Goal: Task Accomplishment & Management: Use online tool/utility

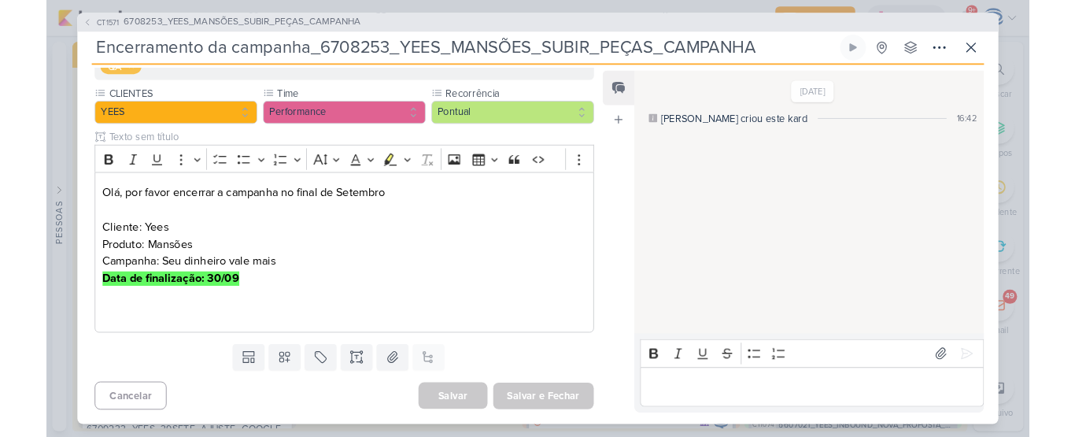
scroll to position [687, 0]
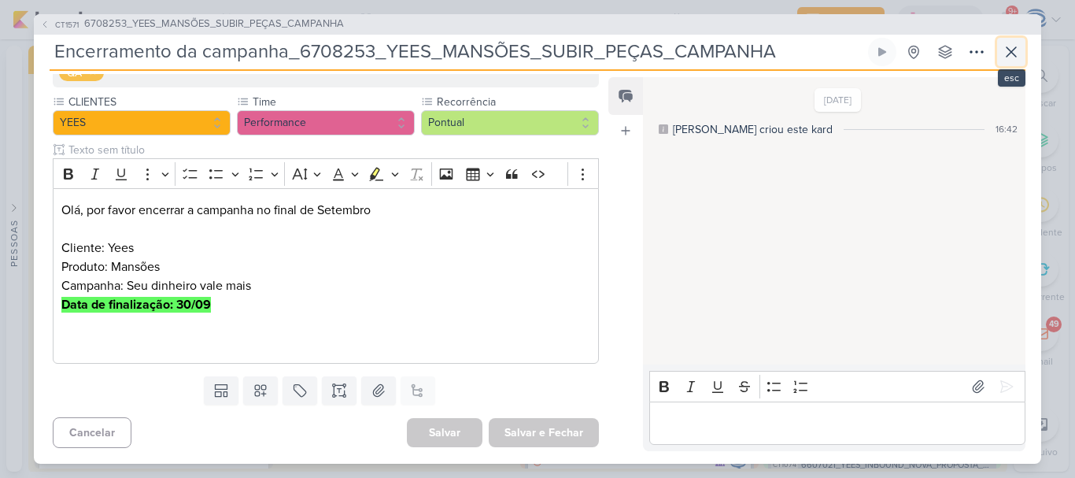
click at [1020, 52] on button at bounding box center [1011, 52] width 28 height 28
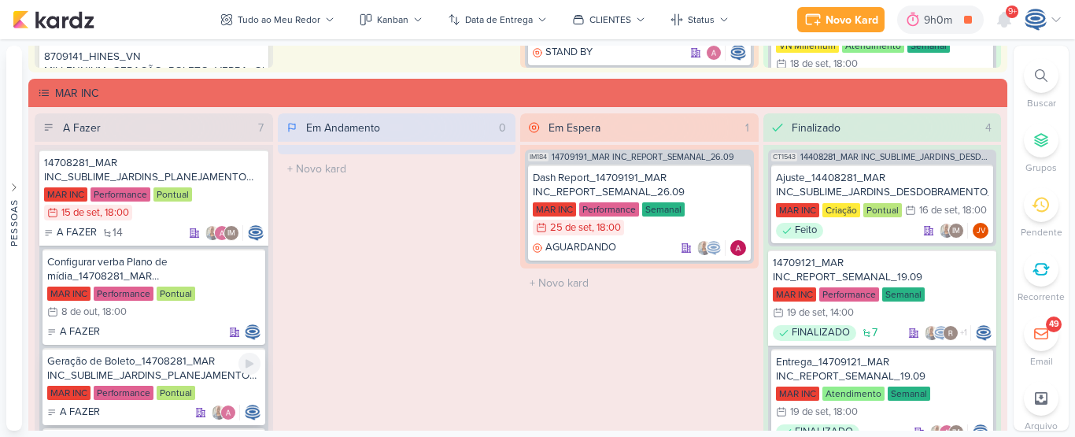
scroll to position [2087, 0]
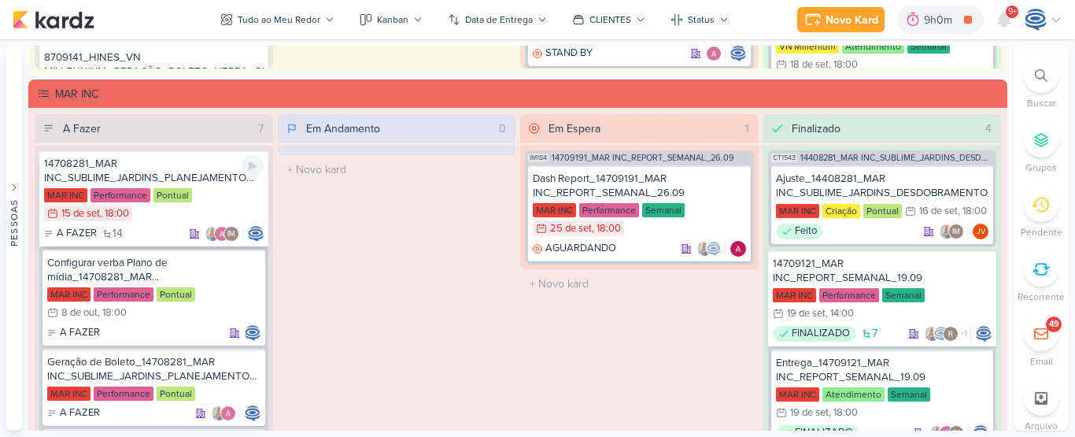
click at [201, 179] on div "14708281_MAR INC_SUBLIME_JARDINS_PLANEJAMENTO ESTRATÉGICO" at bounding box center [153, 171] width 219 height 28
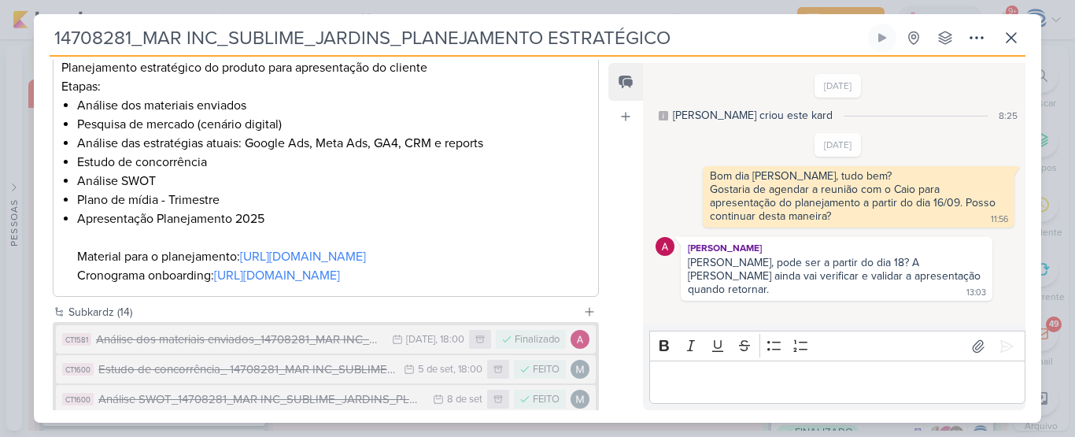
scroll to position [294, 0]
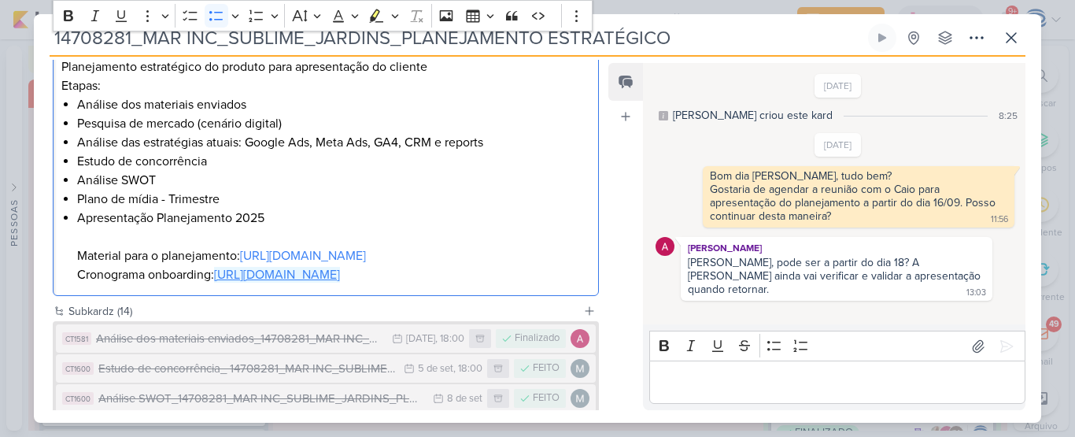
click at [308, 282] on link "https://docs.google.com/spreadsheets/d/19RwxfZmzCDdfLPExUk1JnI7sJxrlHF79K-VJ8US…" at bounding box center [277, 275] width 126 height 16
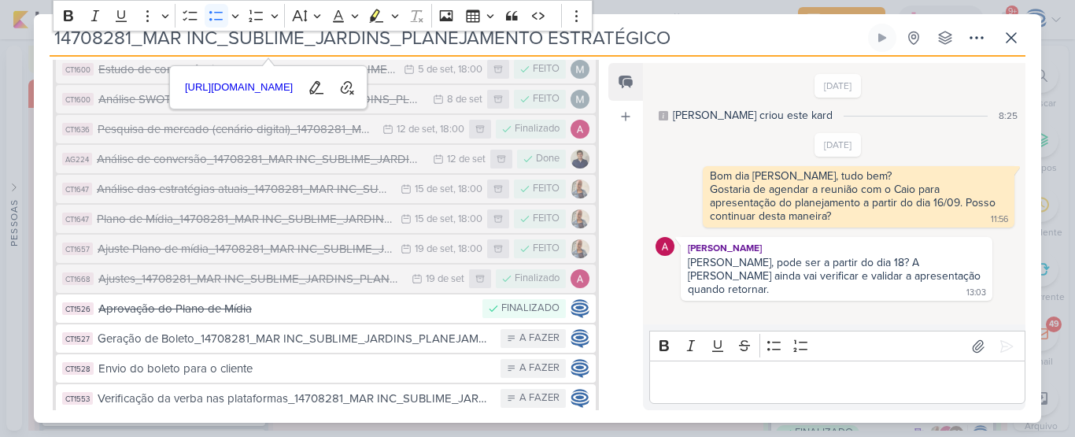
scroll to position [594, 0]
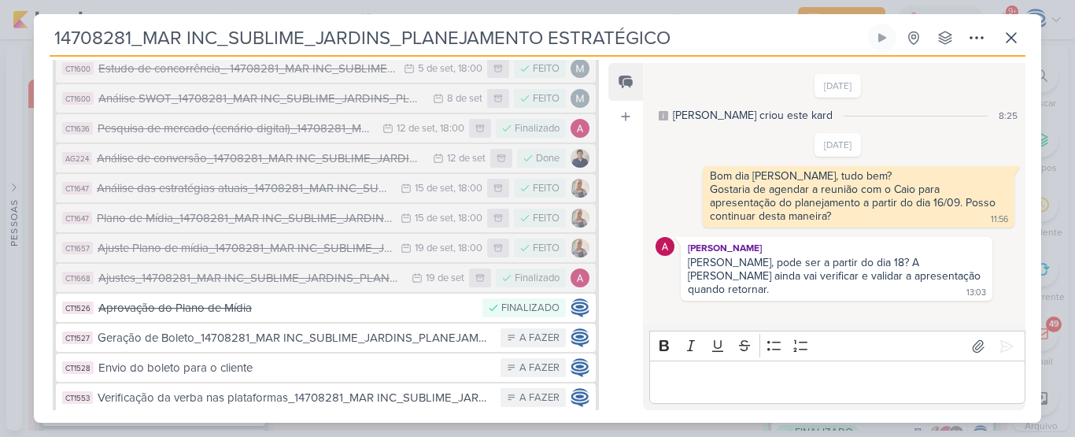
click at [632, 149] on div "Feed Atrelar email Solte o email para atrelar ao kard" at bounding box center [625, 236] width 35 height 347
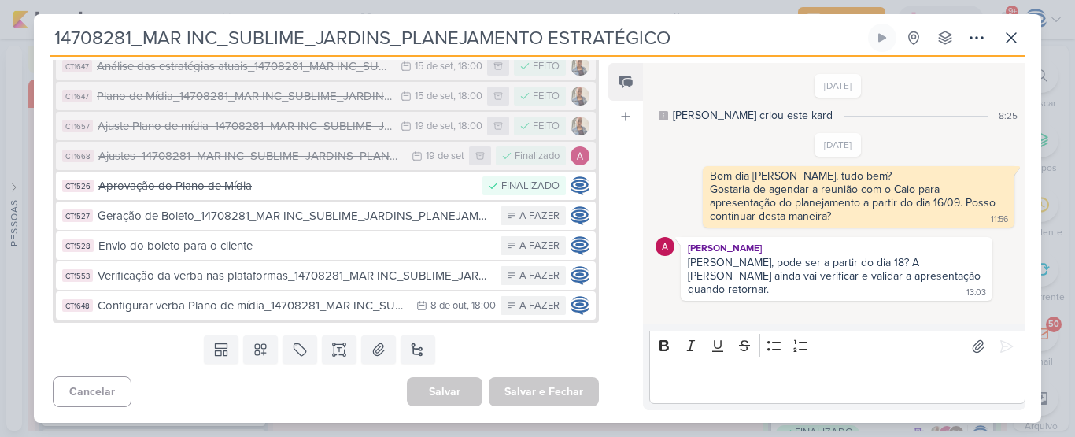
scroll to position [790, 0]
click at [1012, 42] on icon at bounding box center [1010, 37] width 19 height 19
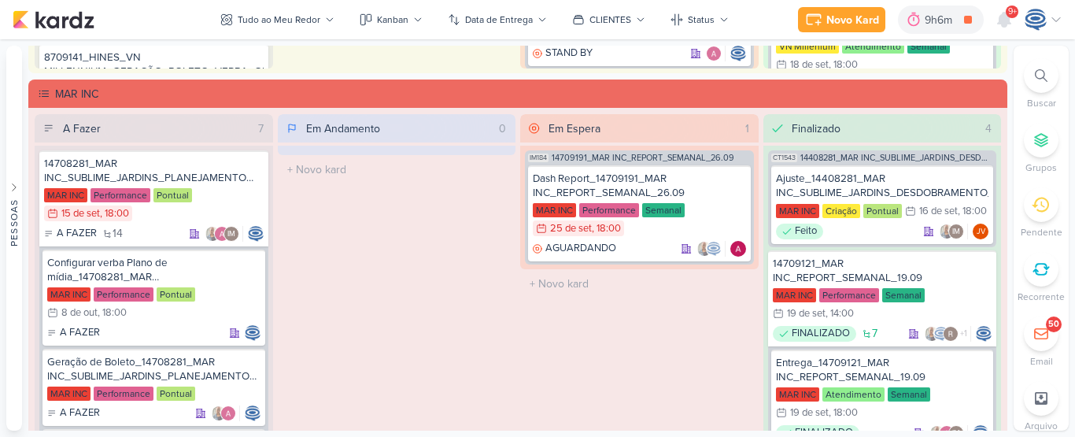
click at [1030, 67] on div at bounding box center [1040, 75] width 35 height 35
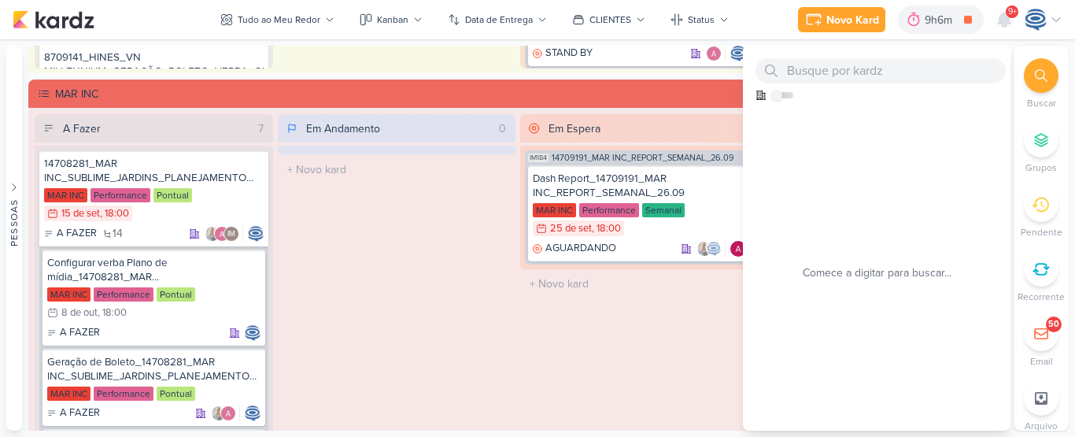
drag, startPoint x: 1043, startPoint y: 77, endPoint x: 447, endPoint y: 200, distance: 608.8
click at [447, 200] on div "Em Andamento 0 O título do kard deve ter menos que 100 caracteres" at bounding box center [397, 287] width 238 height 347
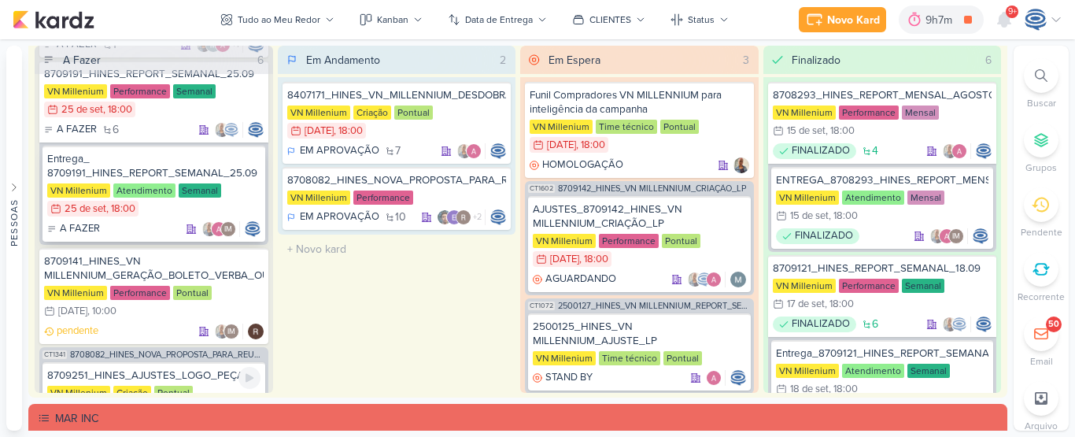
scroll to position [120, 0]
click at [144, 268] on div "8709141_HINES_VN MILLENNIUM_GERAÇÃO_BOLETO_VERBA_OUTUBRO" at bounding box center [153, 269] width 219 height 28
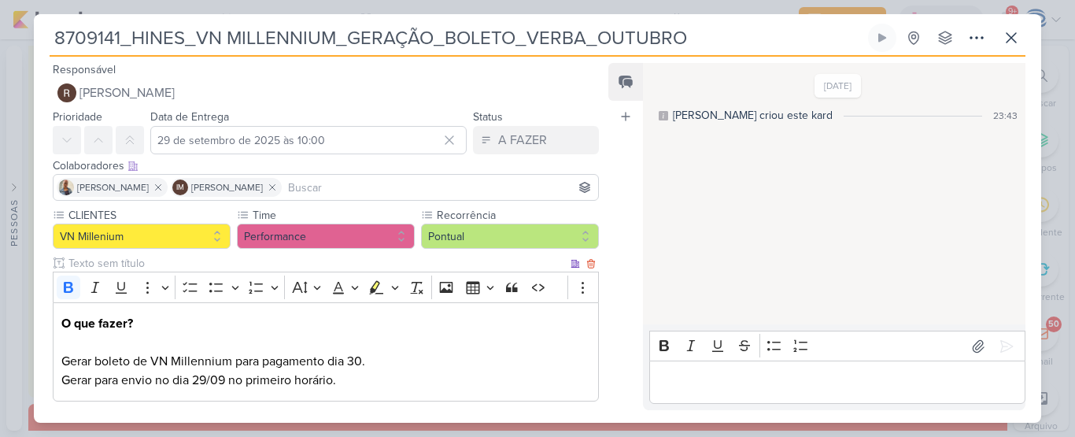
scroll to position [169, 0]
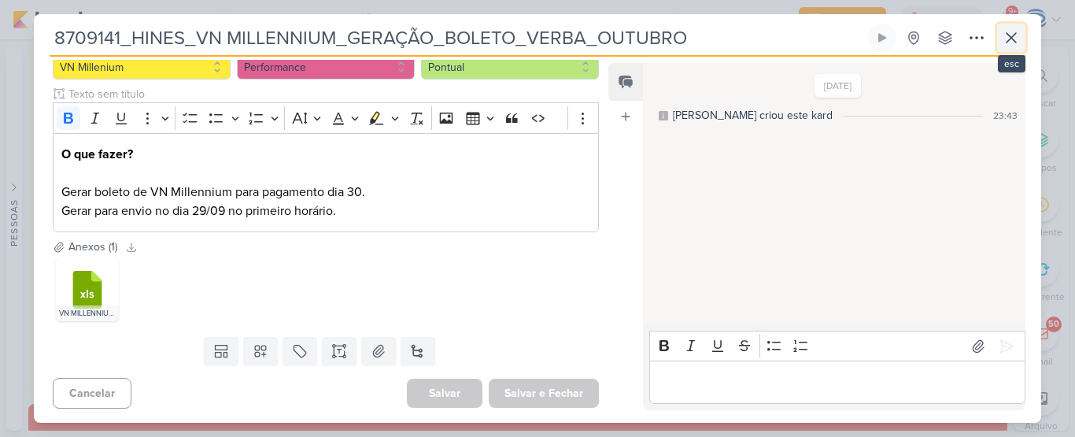
click at [1023, 34] on button at bounding box center [1011, 38] width 28 height 28
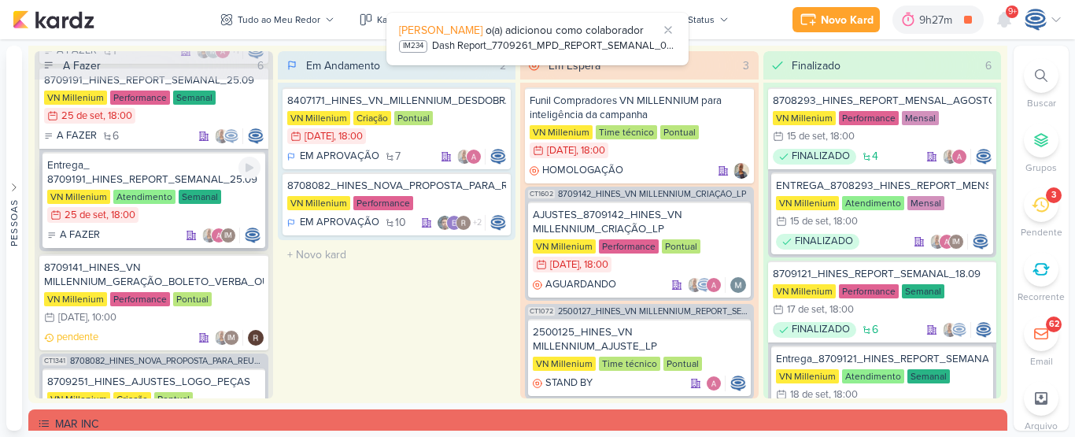
scroll to position [0, 0]
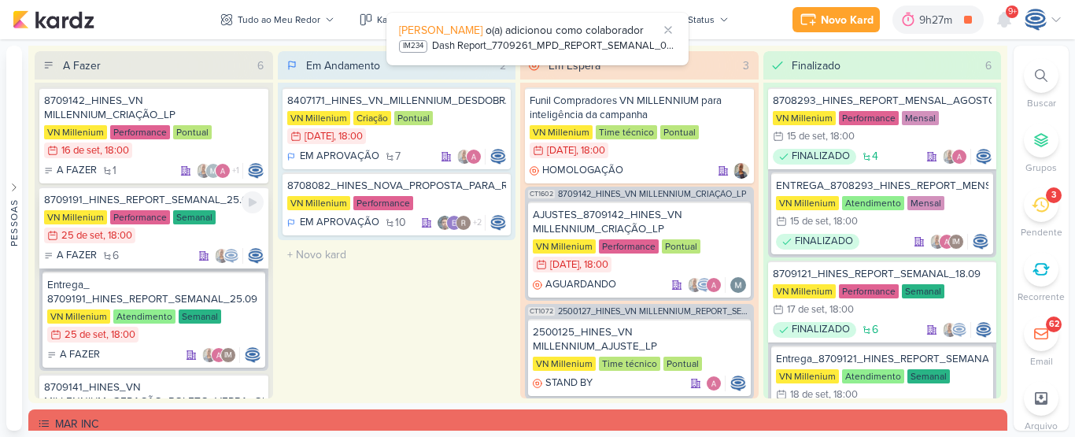
click at [140, 196] on div "8709191_HINES_REPORT_SEMANAL_25.09" at bounding box center [153, 200] width 219 height 14
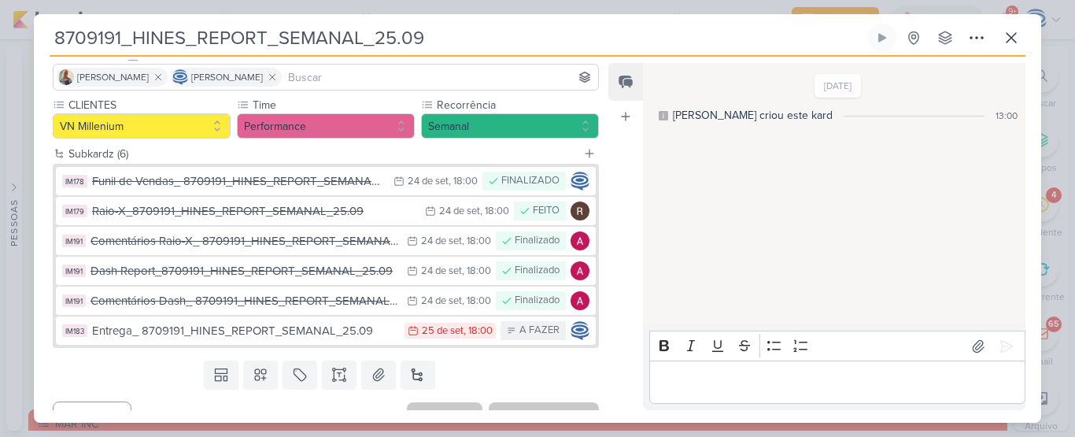
scroll to position [135, 0]
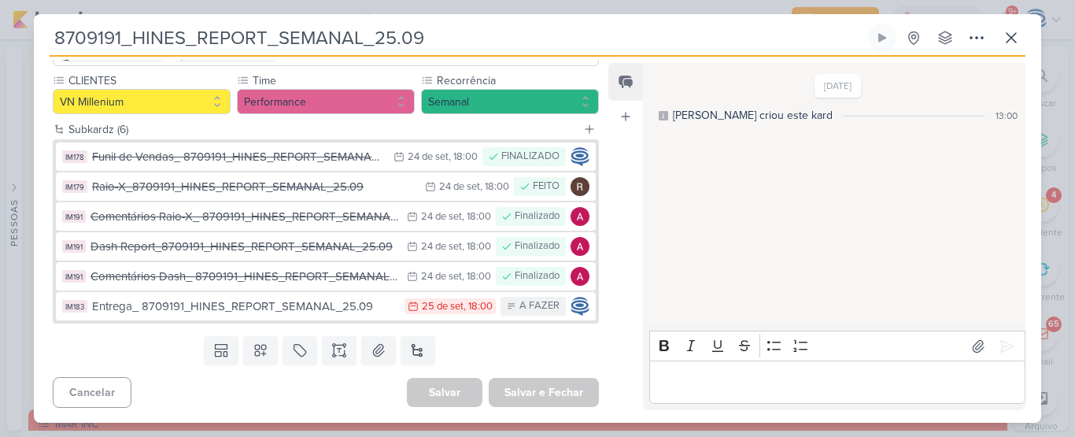
click at [712, 69] on div "19/9/25 Isabella criou este kard 13:00" at bounding box center [833, 195] width 381 height 260
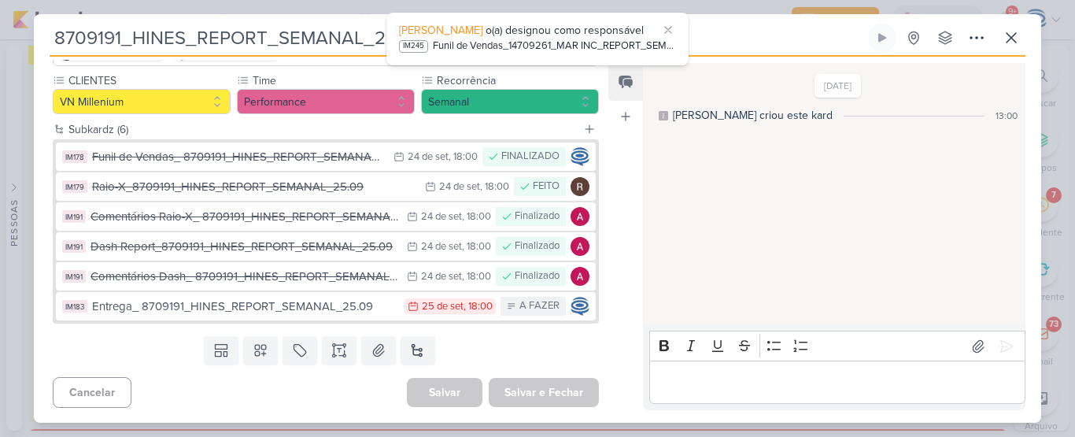
scroll to position [1777, 0]
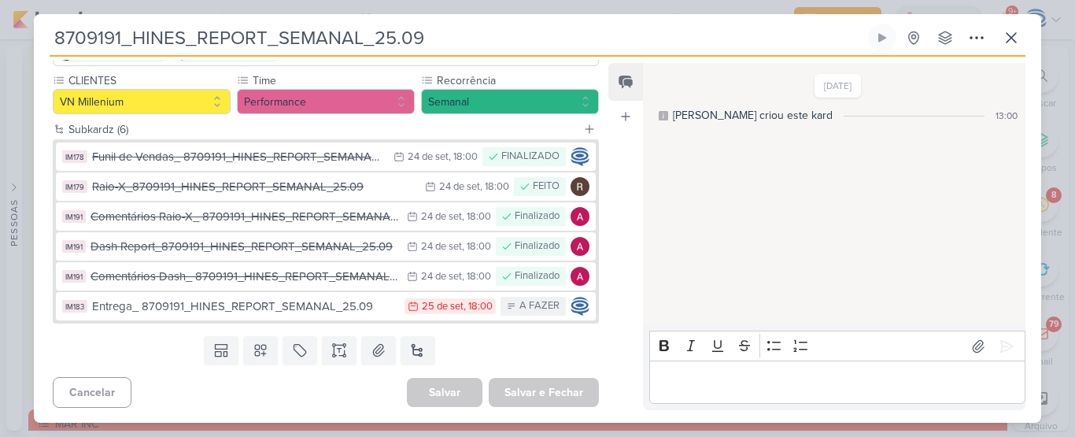
click at [736, 212] on div "19/9/25 Isabella criou este kard 13:00" at bounding box center [833, 195] width 381 height 260
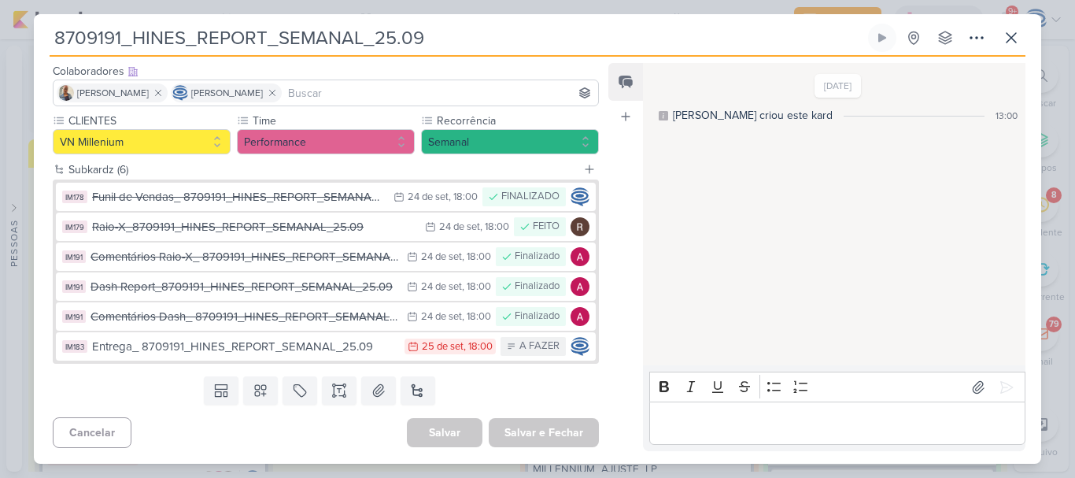
scroll to position [94, 0]
click at [1011, 35] on icon at bounding box center [1010, 37] width 19 height 19
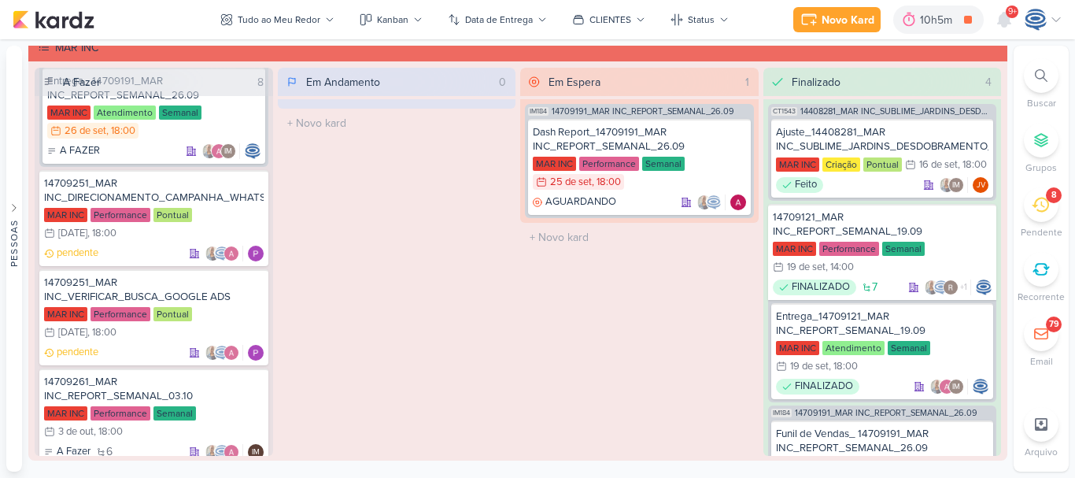
scroll to position [662, 0]
click at [224, 184] on div "14709251_MAR INC_DIRECIONAMENTO_CAMPANHA_WHATSAPP" at bounding box center [153, 191] width 219 height 28
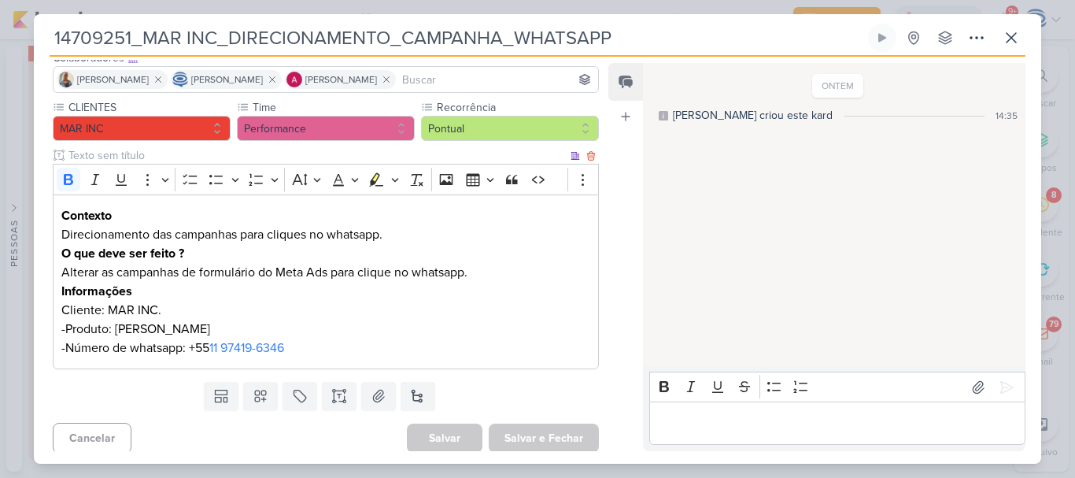
scroll to position [113, 0]
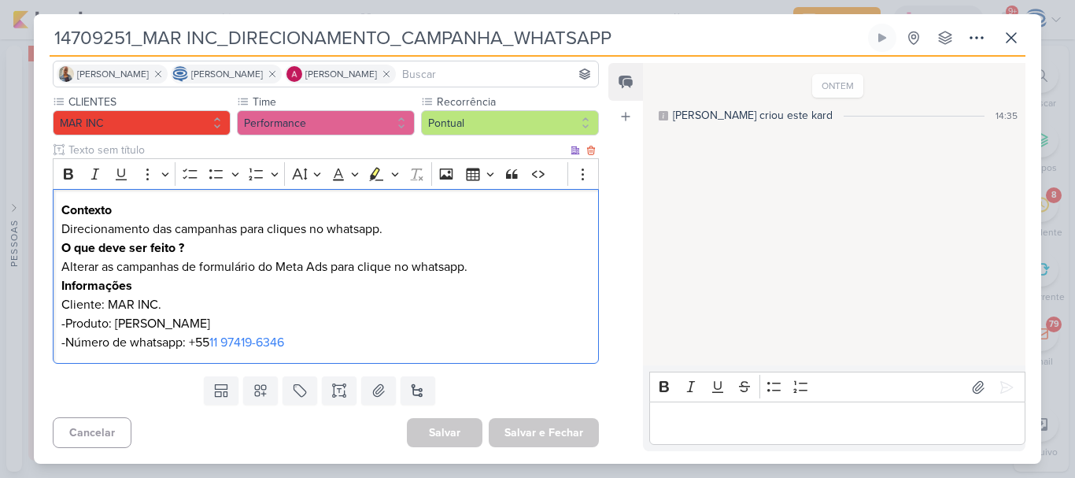
click at [410, 221] on p "Direcionamento das campanhas para cliques no whatsapp." at bounding box center [325, 228] width 529 height 19
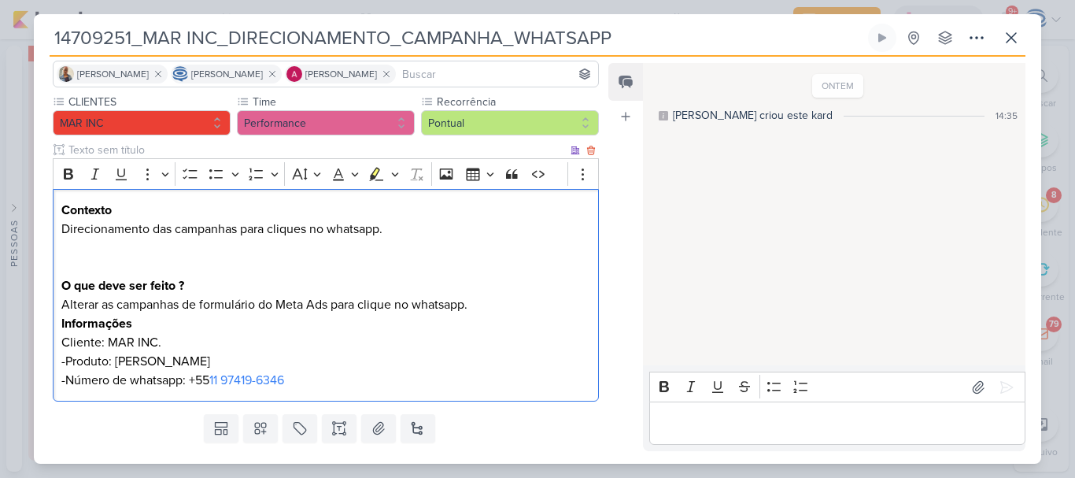
click at [493, 308] on p "Alterar as campanhas de formulário do Meta Ads para clique no whatsapp." at bounding box center [325, 304] width 529 height 19
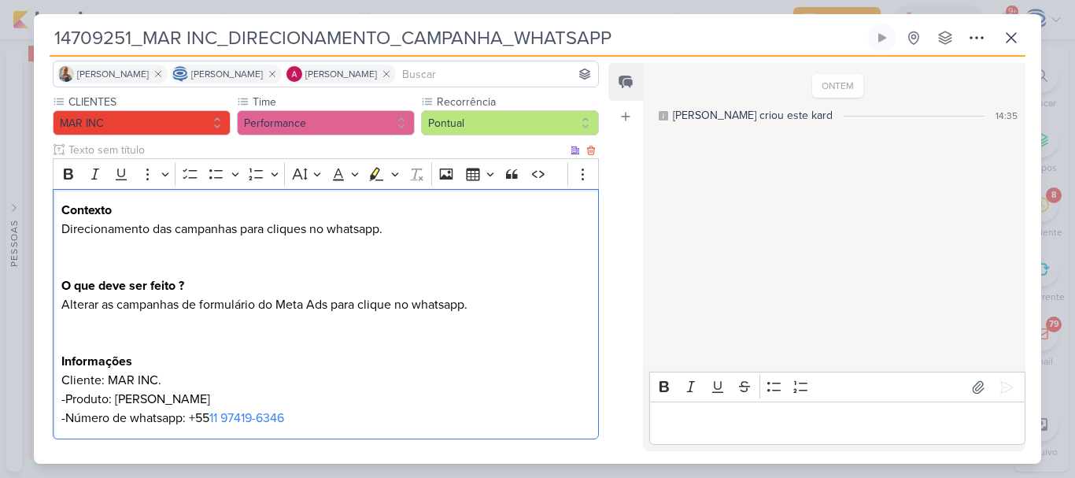
scroll to position [189, 0]
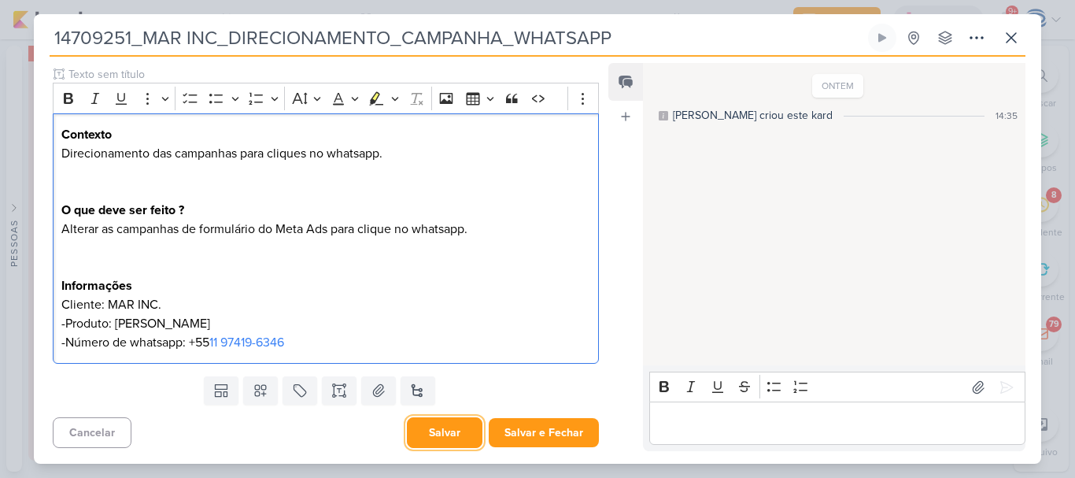
click at [433, 428] on button "Salvar" at bounding box center [445, 432] width 76 height 31
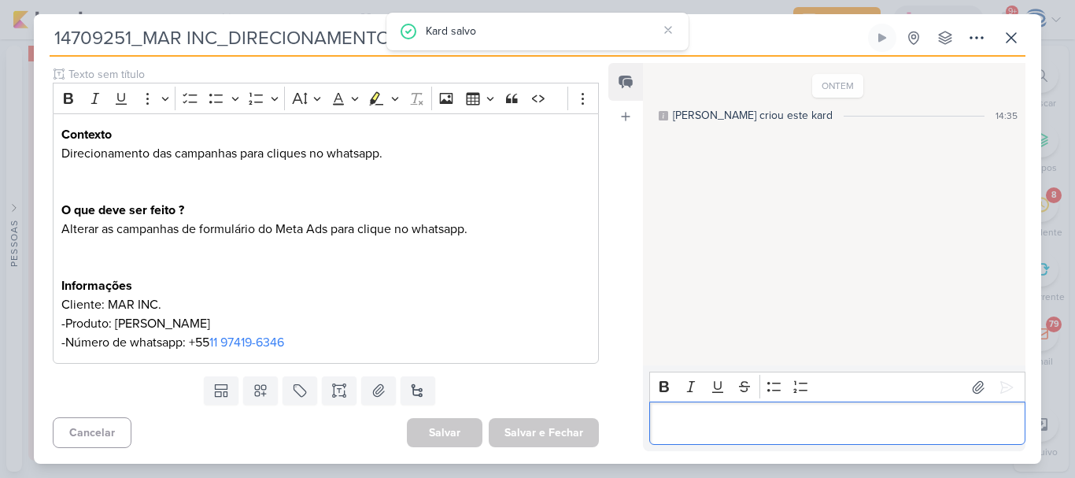
click at [747, 432] on p "Editor editing area: main" at bounding box center [837, 423] width 360 height 19
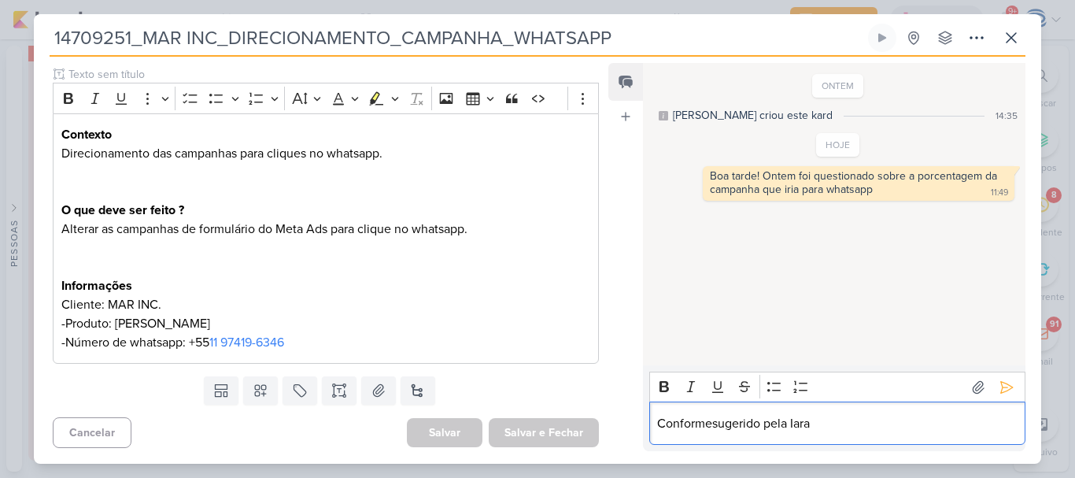
click at [712, 424] on p "Conformesugerido pela Iara" at bounding box center [837, 423] width 360 height 19
click at [830, 424] on p "Conforme sugerido pela Iara" at bounding box center [837, 423] width 360 height 19
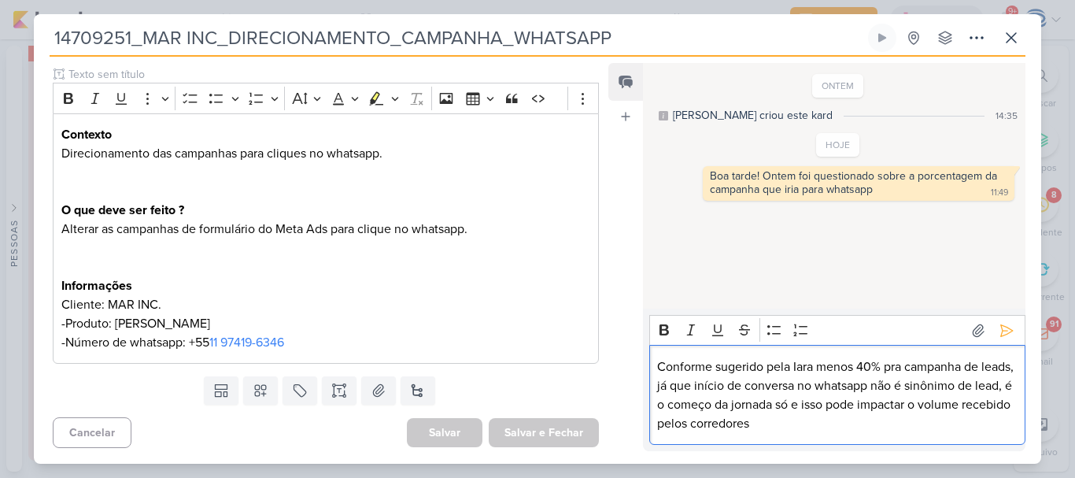
click at [812, 364] on p "Conforme sugerido pela Iara menos 40% pra campanha de leads, já que início de c…" at bounding box center [837, 395] width 360 height 76
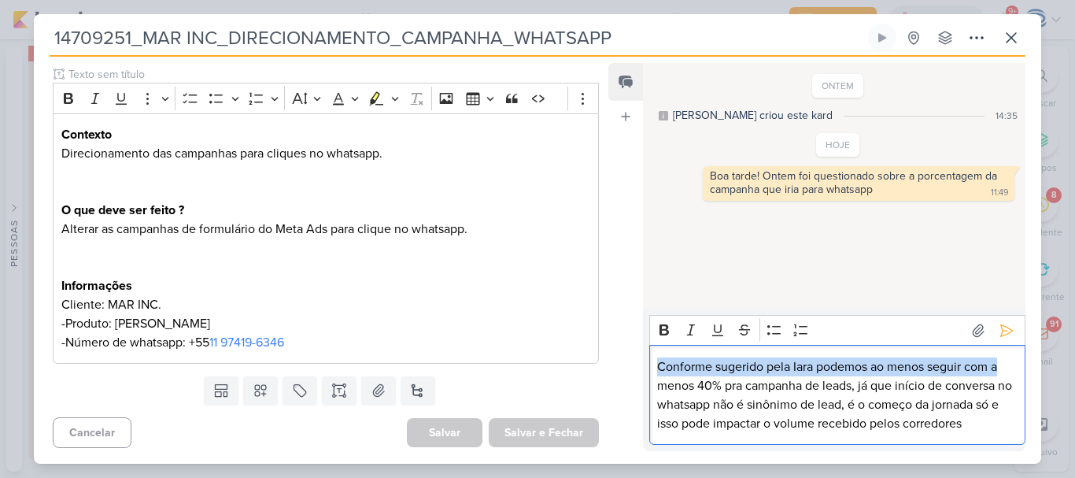
drag, startPoint x: 1005, startPoint y: 367, endPoint x: 638, endPoint y: 367, distance: 366.6
click at [638, 367] on div "Feed Atrelar email Solte o email para atrelar ao kard ONTEM Isabella criou este…" at bounding box center [816, 257] width 417 height 388
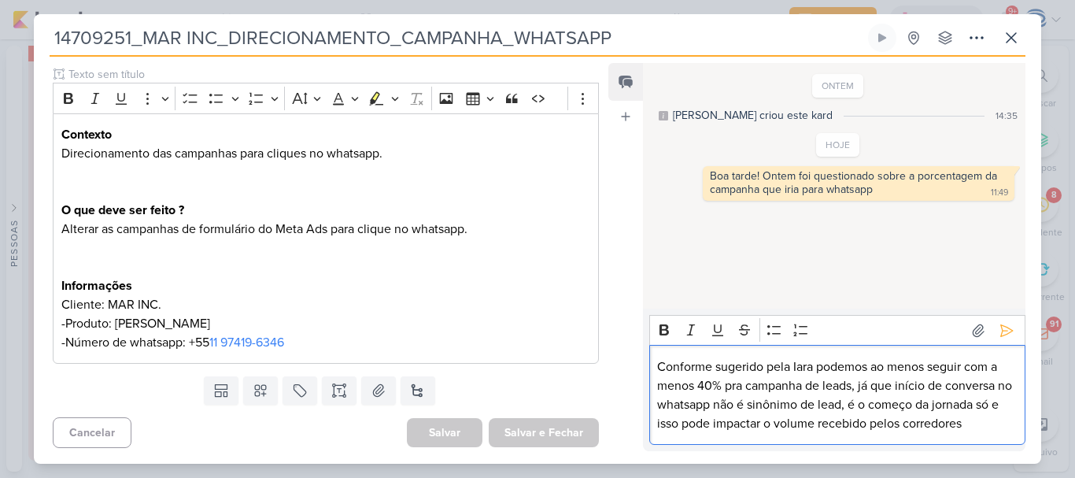
click at [984, 423] on p "Conforme sugerido pela Iara podemos ao menos seguir com a menos 40% pra campanh…" at bounding box center [837, 395] width 360 height 76
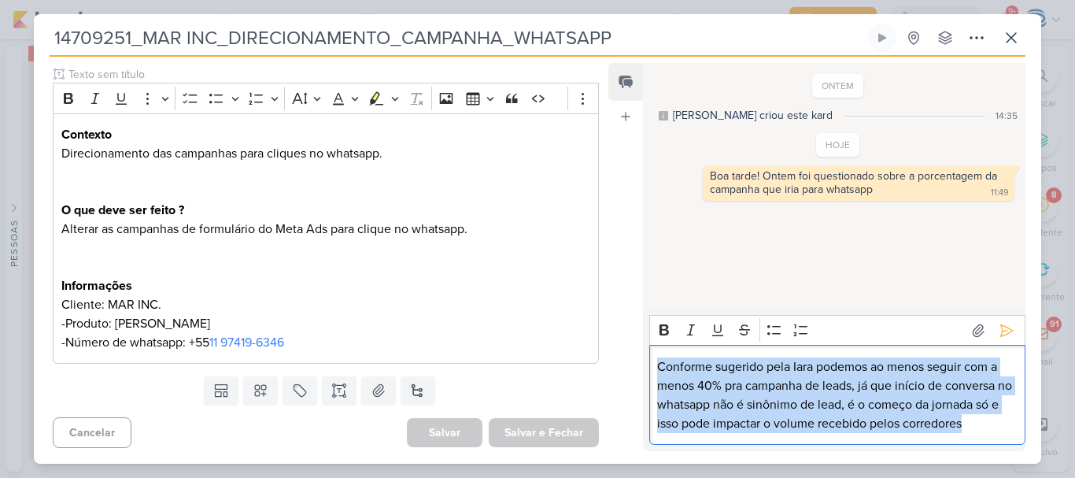
drag, startPoint x: 984, startPoint y: 423, endPoint x: 647, endPoint y: 359, distance: 343.6
click at [647, 359] on div "Rich Text Editor Bold Italic Underline Strikethrough Bulleted List Numbered Lis…" at bounding box center [834, 379] width 382 height 142
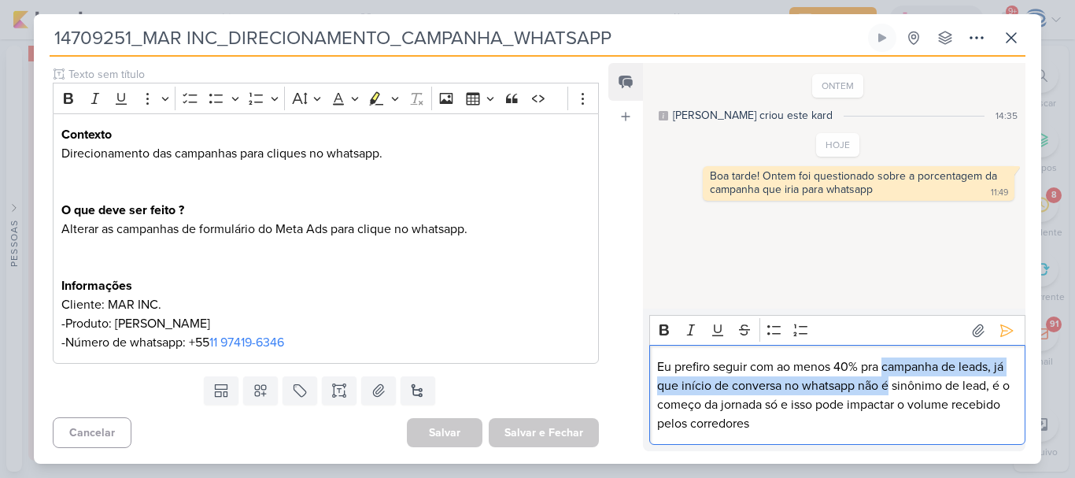
drag, startPoint x: 884, startPoint y: 369, endPoint x: 887, endPoint y: 382, distance: 13.6
click at [887, 382] on p "Eu prefiro seguir com ao menos 40% pra campanha de leads, já que início de conv…" at bounding box center [837, 395] width 360 height 76
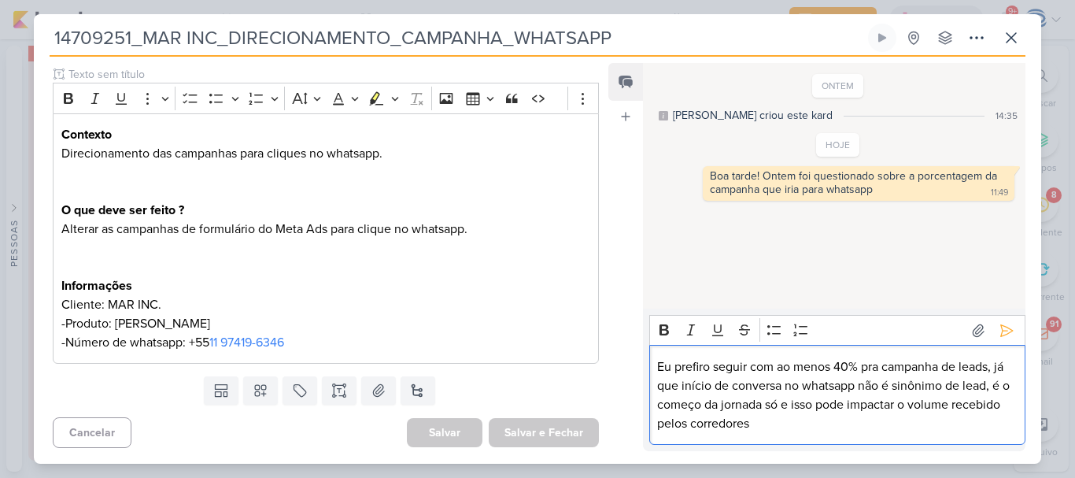
click at [658, 365] on p "Eu prefiro seguir com ao menos 40% pra campanha de leads, já que início de conv…" at bounding box center [837, 395] width 360 height 76
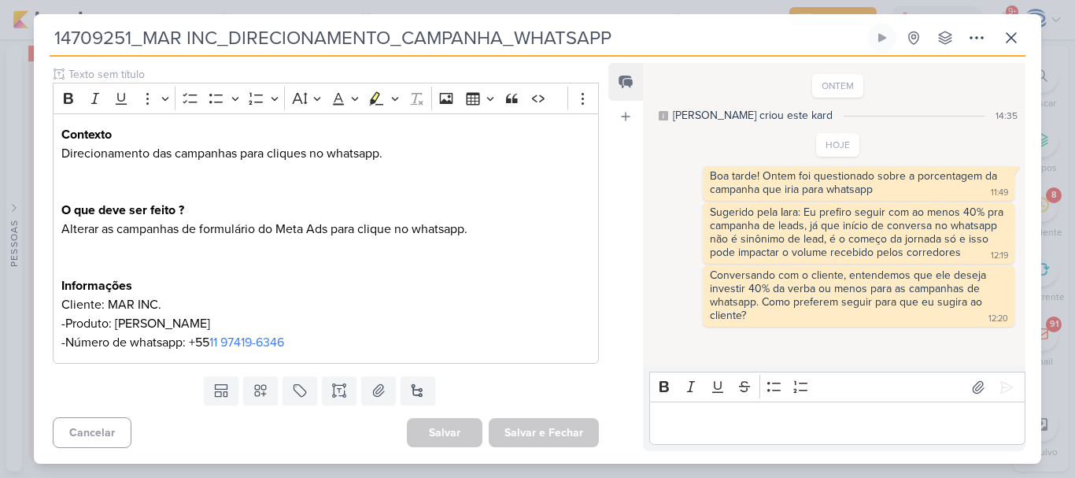
drag, startPoint x: 672, startPoint y: 37, endPoint x: 53, endPoint y: 55, distance: 618.6
click at [53, 55] on div "14709251_MAR INC_DIRECIONAMENTO_CAMPANHA_WHATSAPP Criado por Isabella nenhum gr…" at bounding box center [537, 40] width 975 height 33
click at [1010, 41] on icon at bounding box center [1010, 37] width 19 height 19
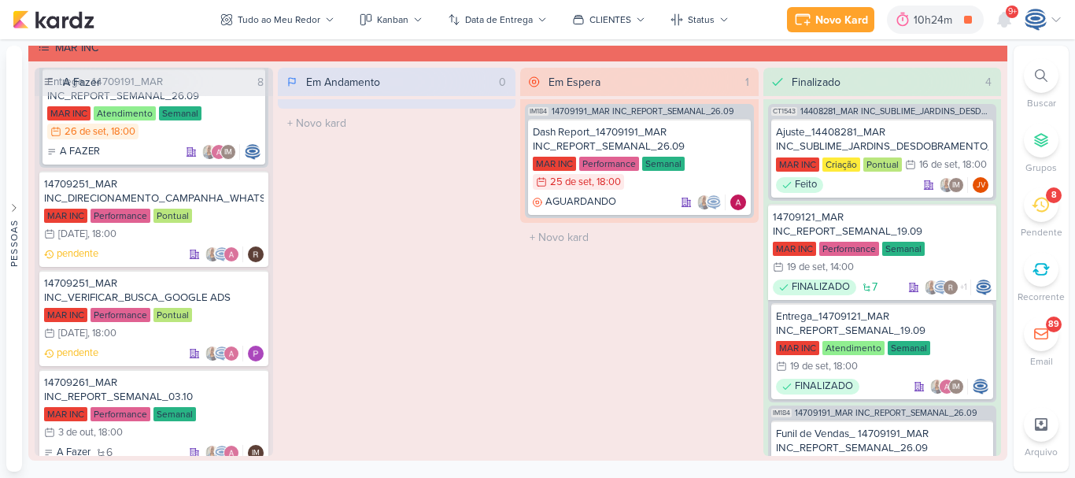
click at [1045, 206] on icon at bounding box center [1039, 204] width 17 height 17
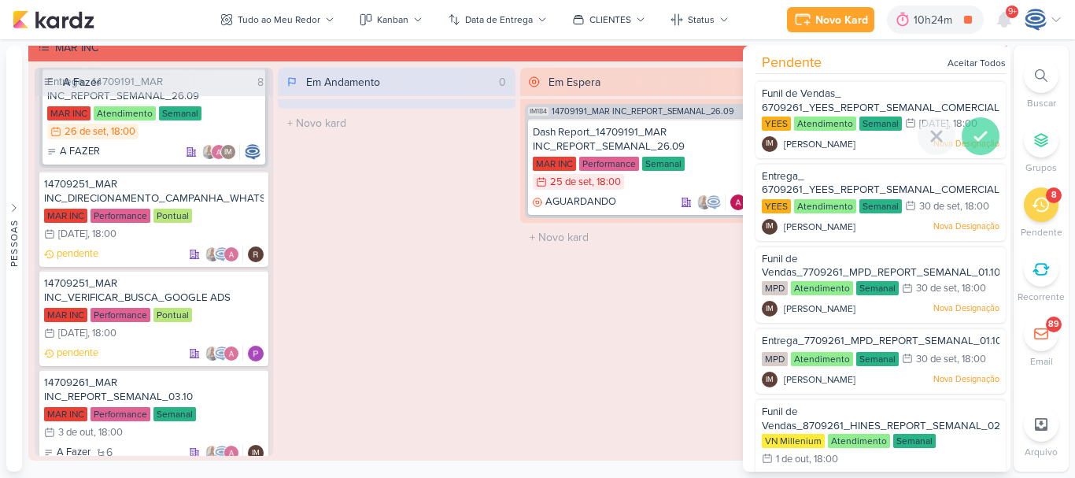
click at [979, 139] on icon at bounding box center [980, 136] width 19 height 19
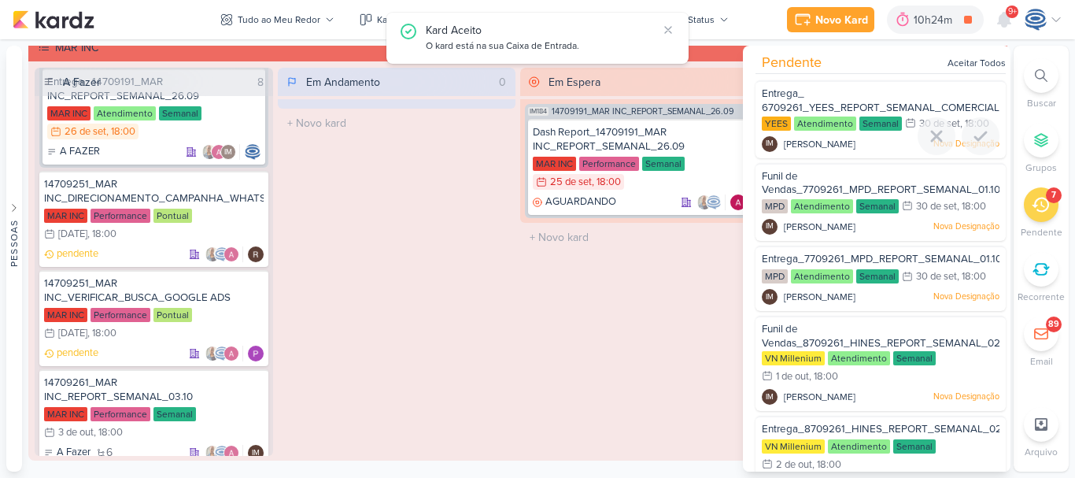
click at [979, 139] on icon at bounding box center [980, 136] width 19 height 19
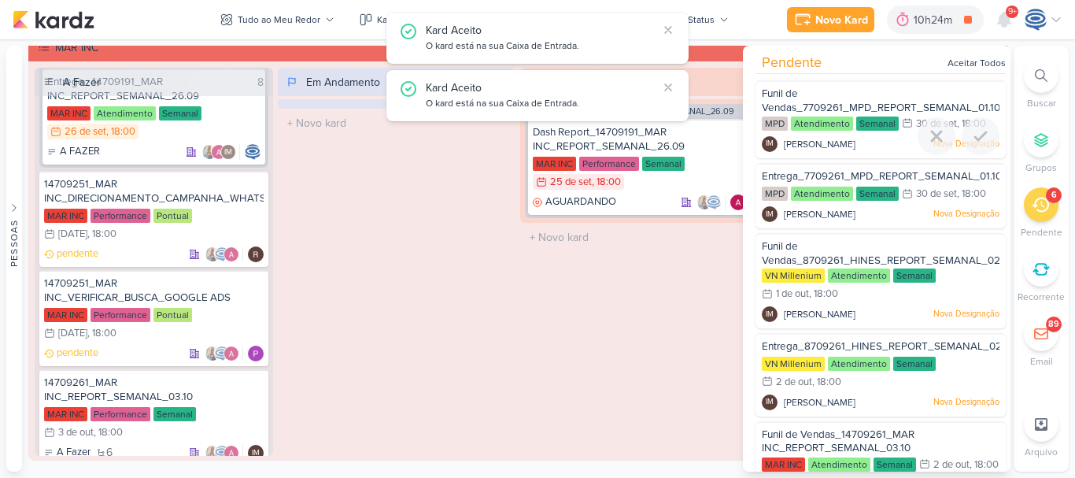
click at [979, 139] on icon at bounding box center [980, 136] width 19 height 19
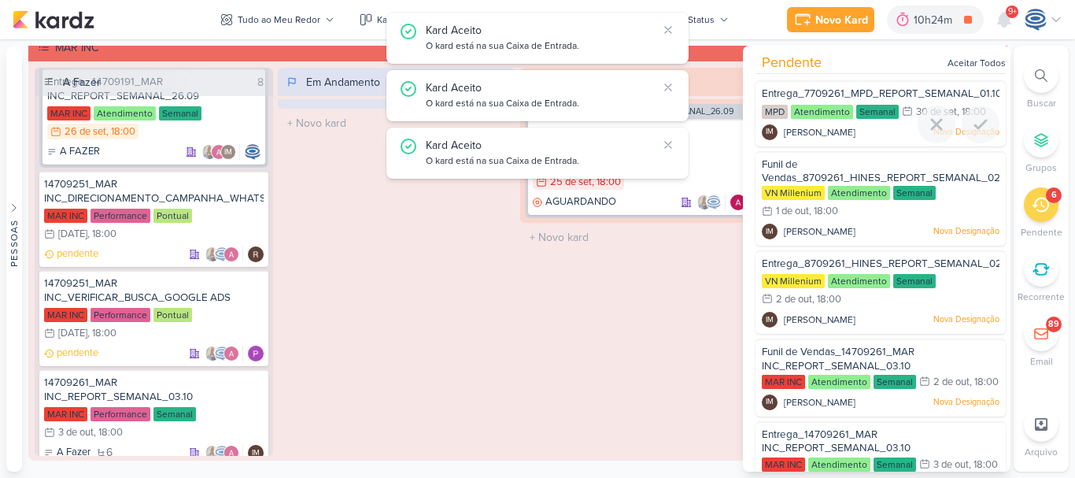
click at [979, 139] on div at bounding box center [980, 124] width 38 height 38
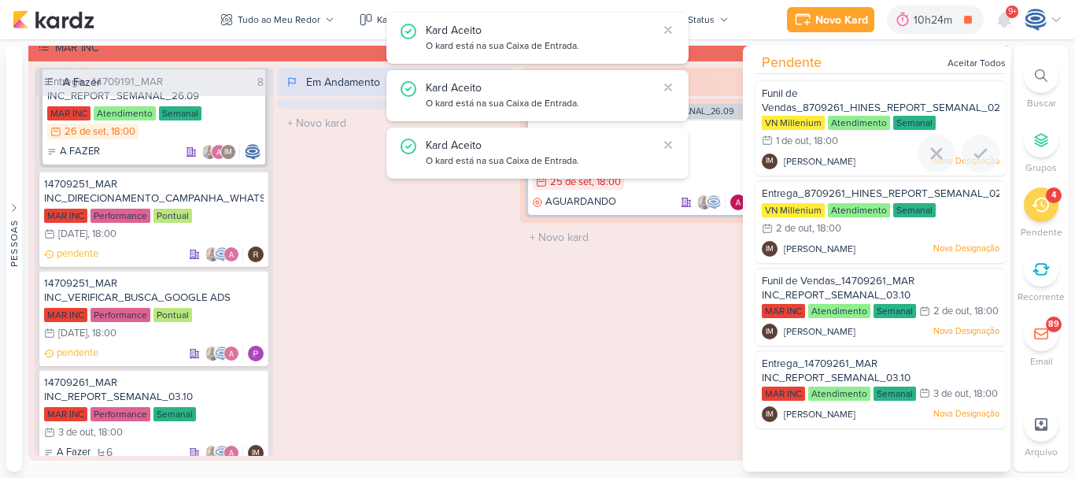
click at [979, 139] on div at bounding box center [980, 154] width 38 height 38
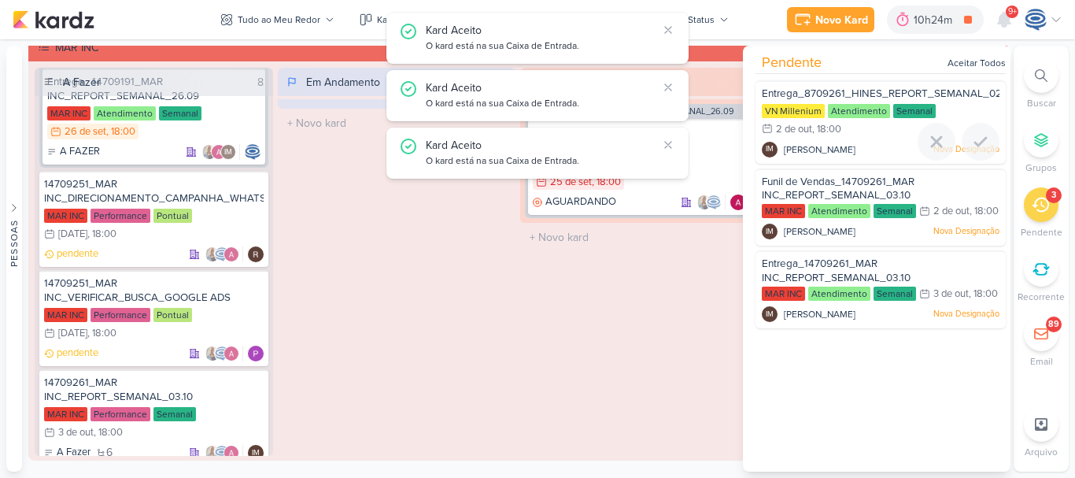
click at [979, 139] on icon at bounding box center [980, 141] width 19 height 19
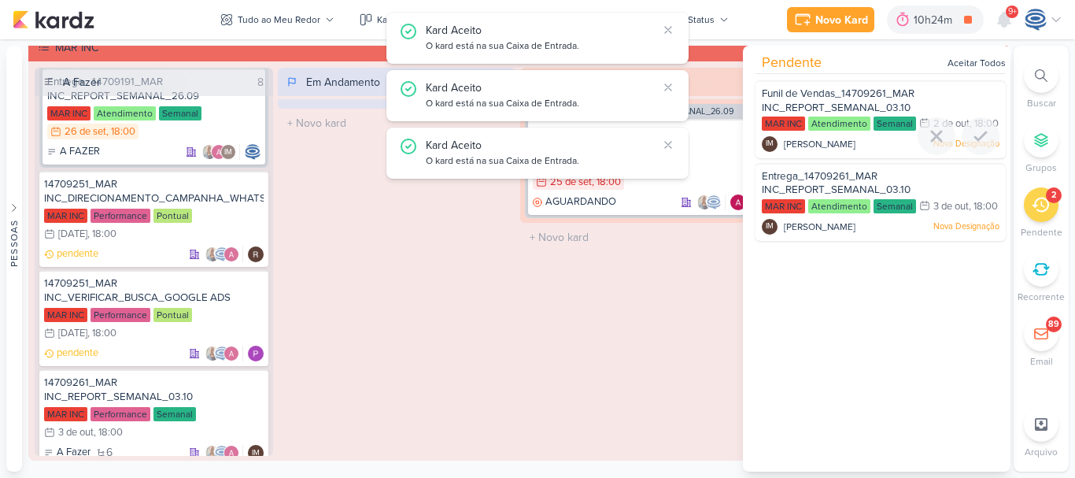
click at [979, 139] on div at bounding box center [980, 136] width 38 height 38
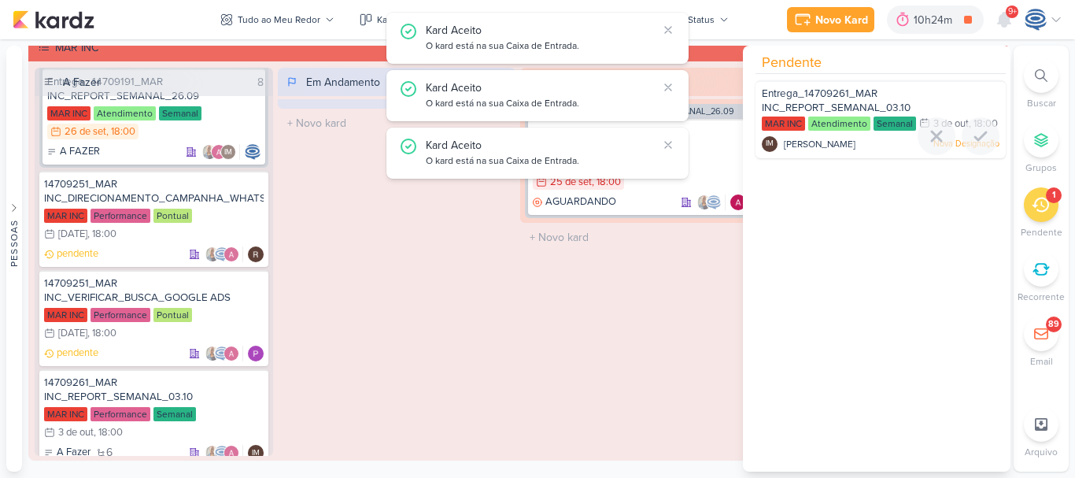
click at [979, 139] on div at bounding box center [980, 136] width 38 height 38
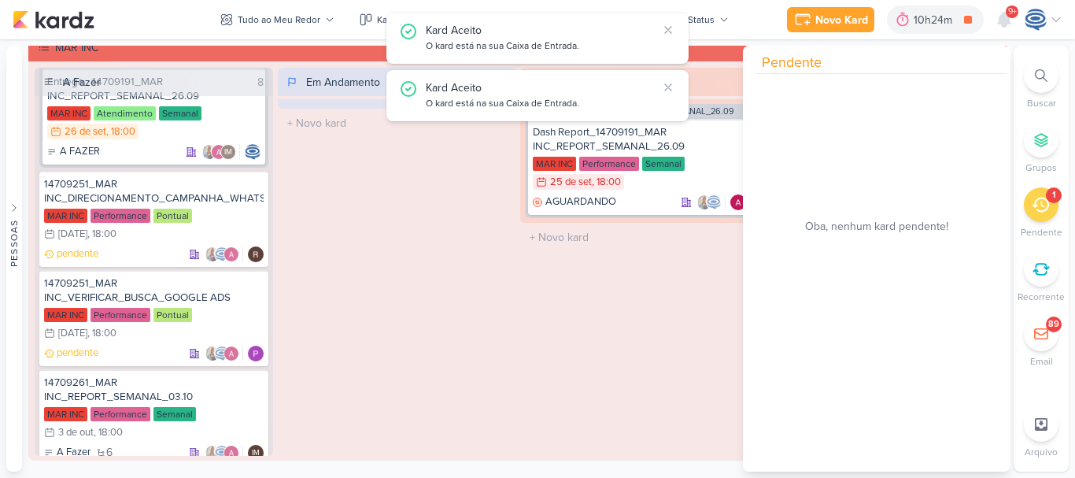
click at [525, 348] on div "Em Espera 1 IM184 14709191_MAR INC_REPORT_SEMANAL_26.09 Dash Report_14709191_MA…" at bounding box center [639, 262] width 238 height 388
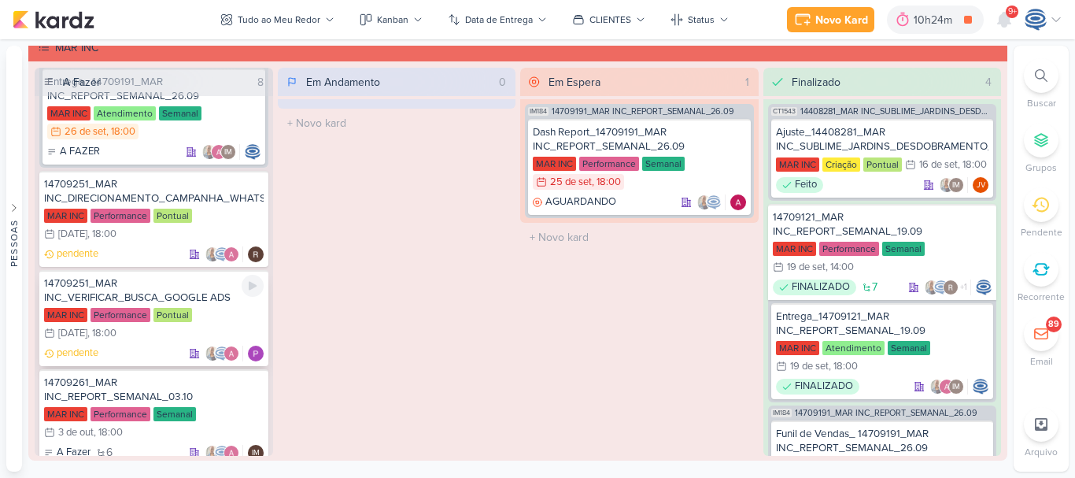
click at [155, 293] on div "14709251_MAR INC_VERIFICAR_BUSCA_GOOGLE ADS" at bounding box center [153, 290] width 219 height 28
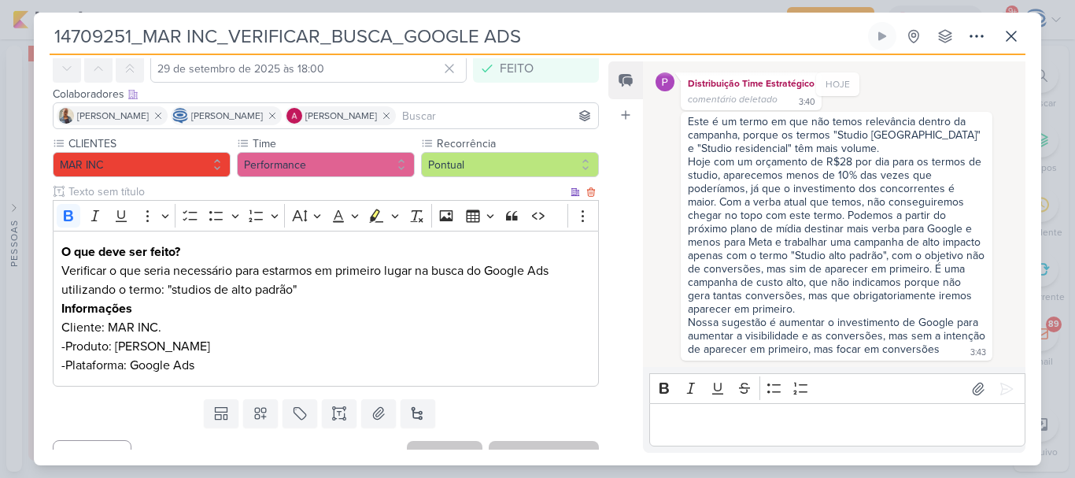
scroll to position [94, 0]
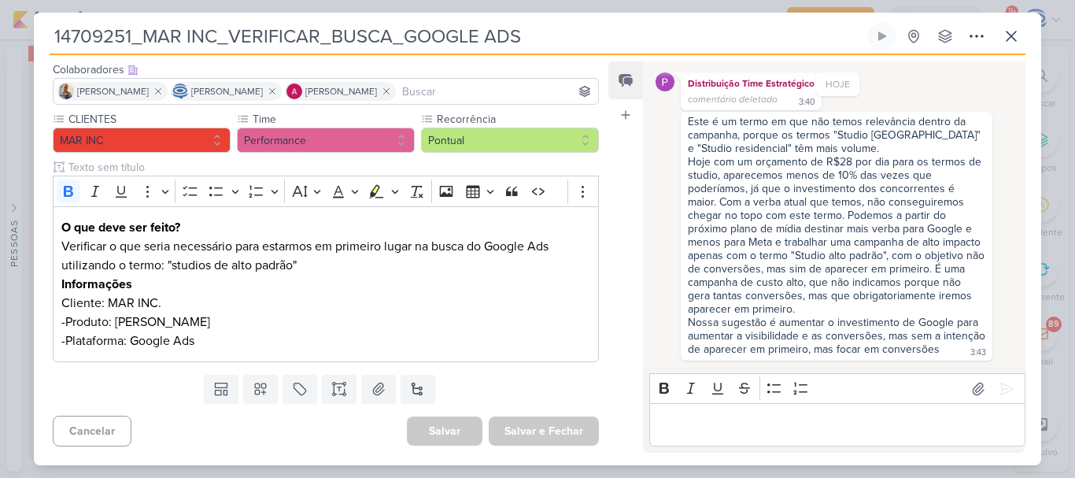
drag, startPoint x: 784, startPoint y: 124, endPoint x: 852, endPoint y: 145, distance: 71.4
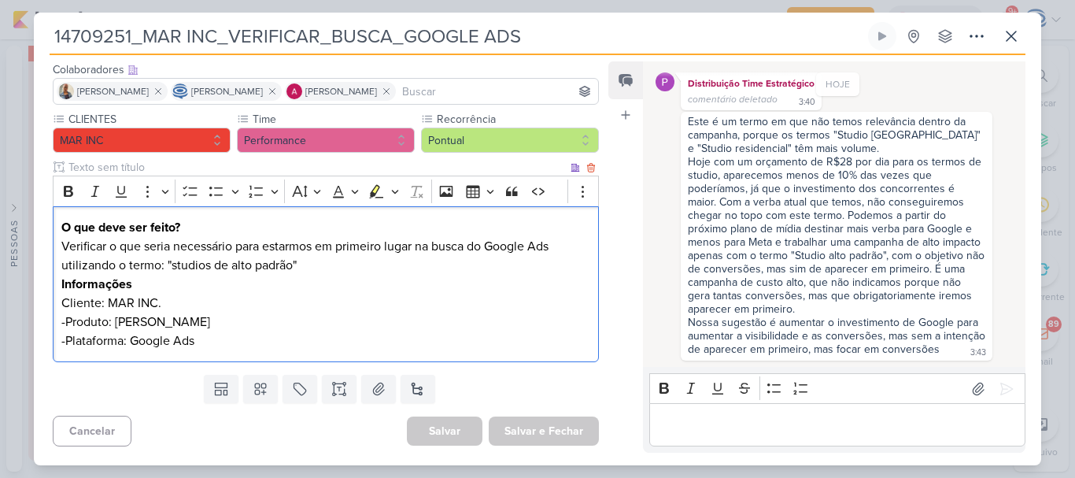
drag, startPoint x: 852, startPoint y: 145, endPoint x: 448, endPoint y: 352, distance: 454.2
click at [448, 352] on div "O que deve ser feito? Verificar o que seria necessário para estarmos em primeir…" at bounding box center [326, 284] width 546 height 157
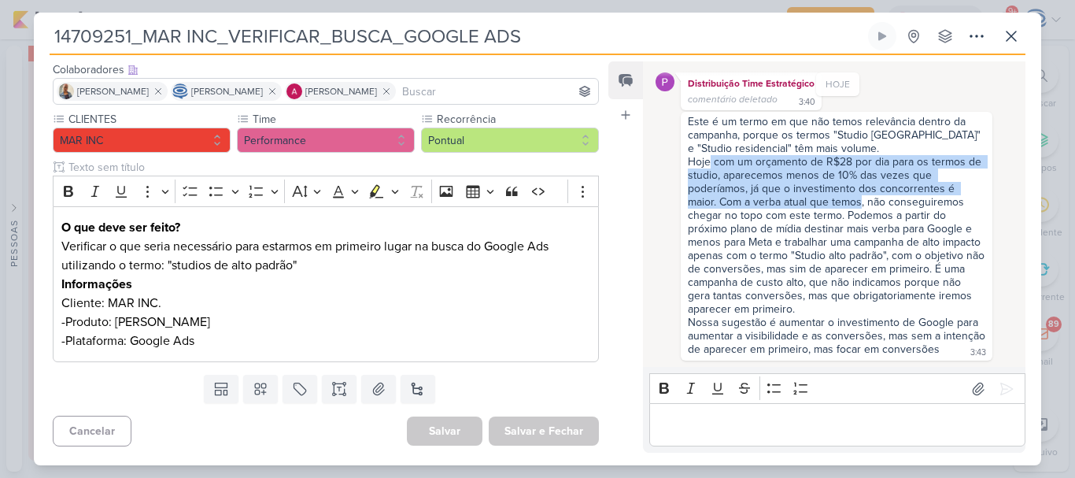
drag, startPoint x: 710, startPoint y: 150, endPoint x: 861, endPoint y: 185, distance: 155.0
click at [861, 185] on div "Hoje com um orçamento de R$28 por dia para os termos de studio, aparecemos meno…" at bounding box center [836, 235] width 297 height 160
drag, startPoint x: 736, startPoint y: 182, endPoint x: 843, endPoint y: 183, distance: 106.2
click at [843, 183] on div "Hoje com um orçamento de R$28 por dia para os termos de studio, aparecemos meno…" at bounding box center [836, 235] width 297 height 160
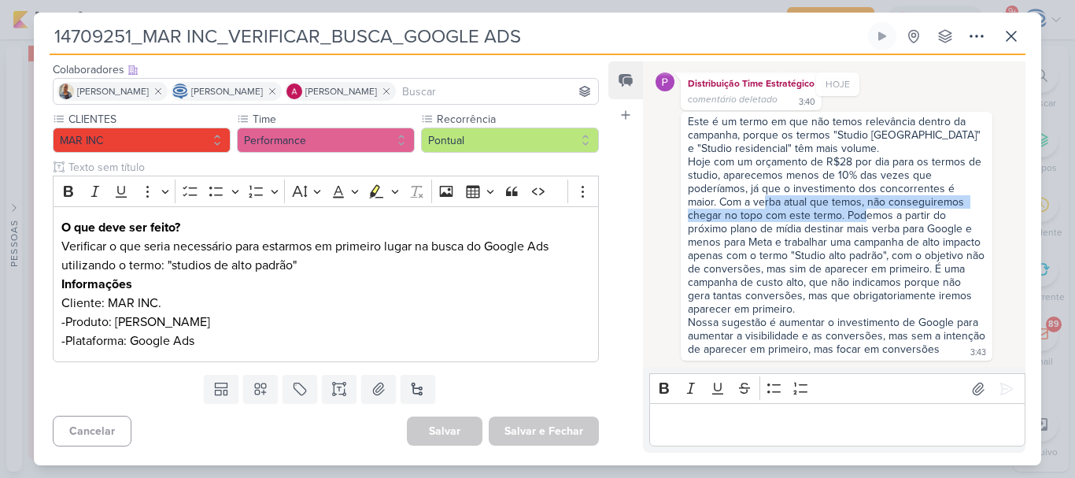
drag, startPoint x: 762, startPoint y: 186, endPoint x: 865, endPoint y: 206, distance: 104.3
click at [865, 206] on div "Hoje com um orçamento de R$28 por dia para os termos de studio, aparecemos meno…" at bounding box center [836, 235] width 297 height 160
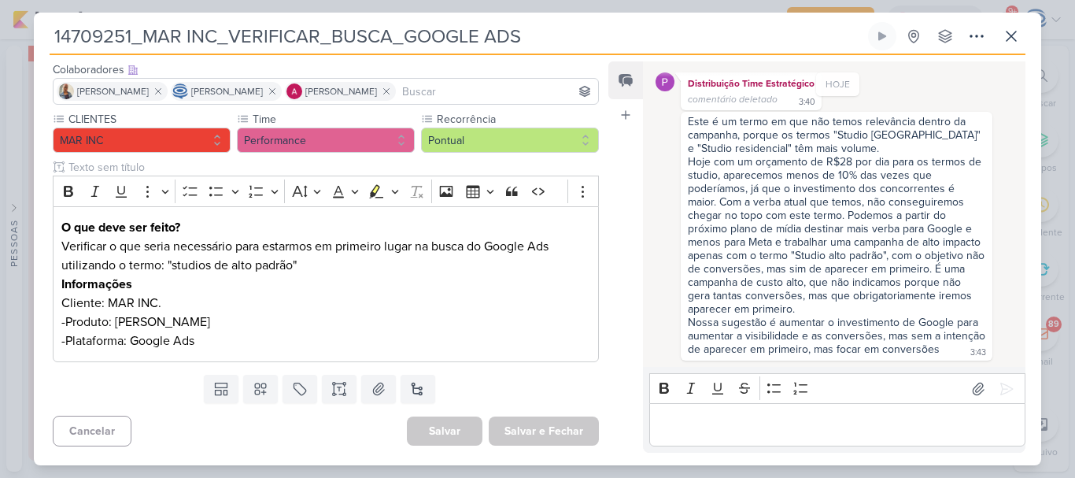
click at [903, 207] on div "Hoje com um orçamento de R$28 por dia para os termos de studio, aparecemos meno…" at bounding box center [836, 235] width 297 height 160
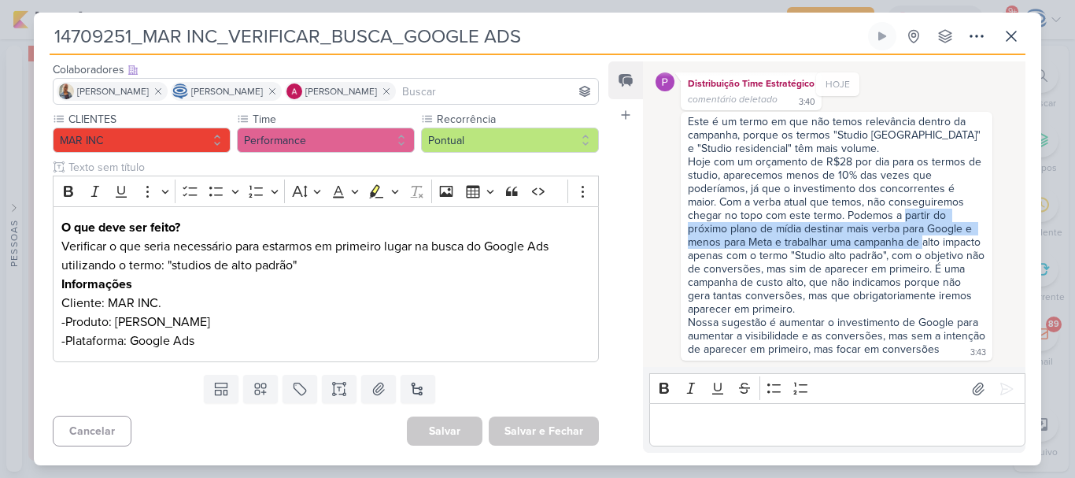
drag, startPoint x: 903, startPoint y: 207, endPoint x: 920, endPoint y: 234, distance: 32.5
click at [920, 234] on div "Hoje com um orçamento de R$28 por dia para os termos de studio, aparecemos meno…" at bounding box center [836, 235] width 297 height 160
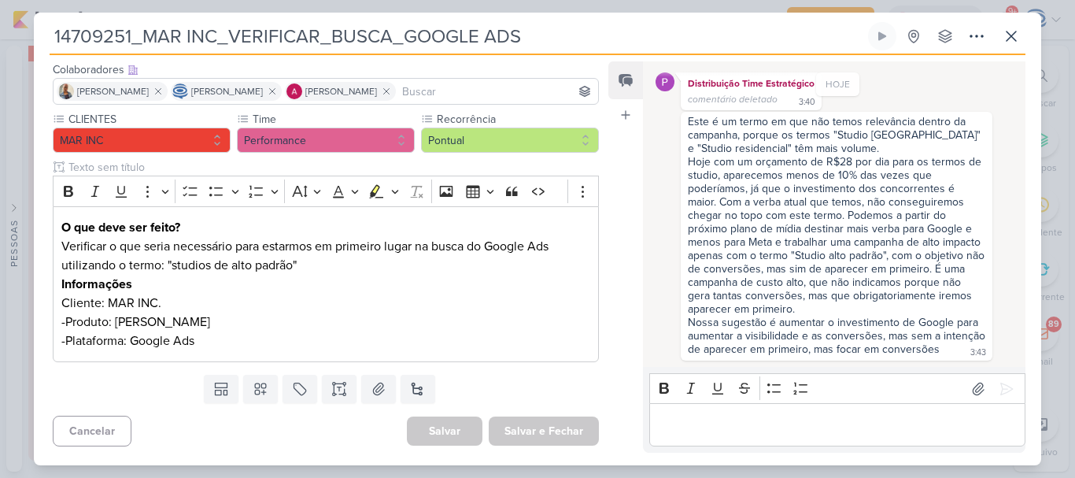
click at [784, 242] on div "Hoje com um orçamento de R$28 por dia para os termos de studio, aparecemos meno…" at bounding box center [836, 235] width 297 height 160
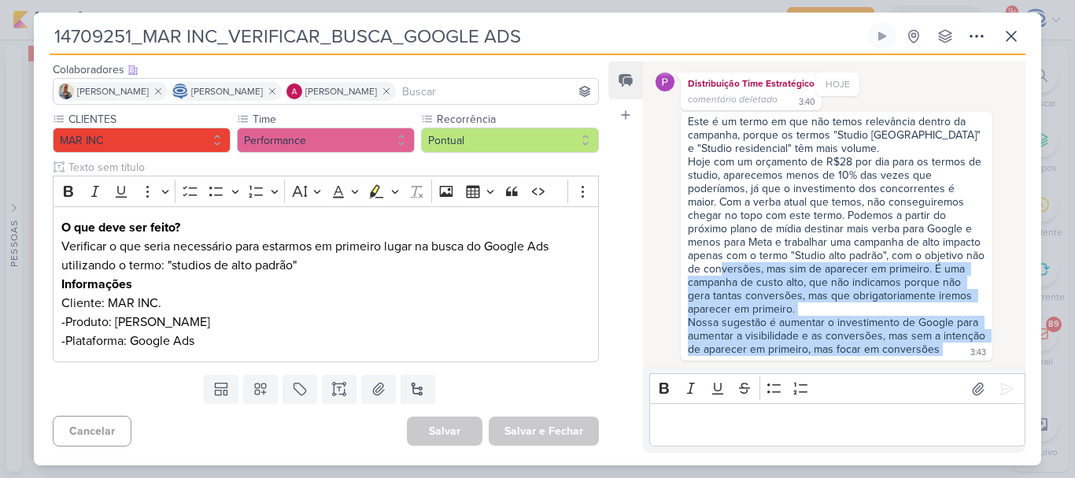
drag, startPoint x: 783, startPoint y: 251, endPoint x: 795, endPoint y: 356, distance: 105.4
click at [795, 356] on div "Este é um termo em que não temos relevância dentro da campanha, porque os termo…" at bounding box center [836, 236] width 305 height 242
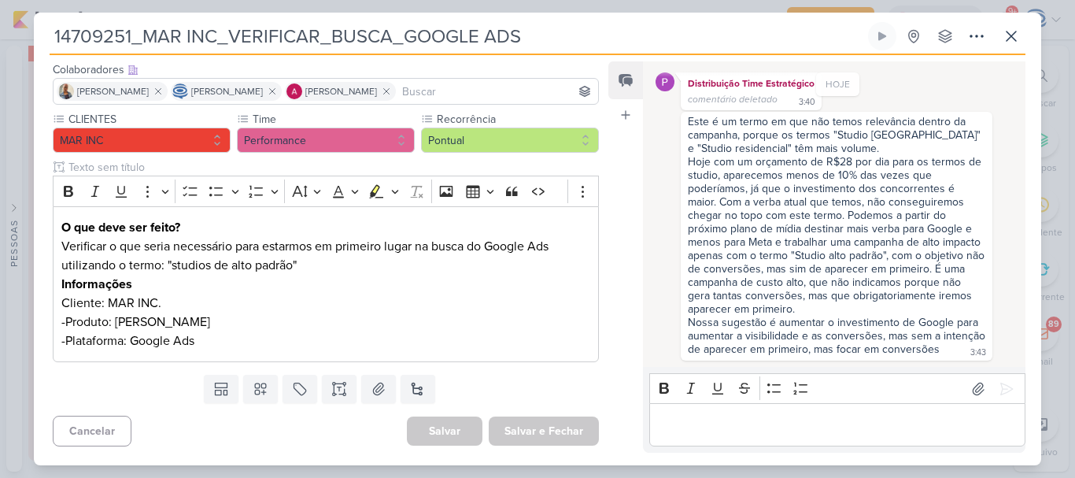
click at [828, 353] on div "Este é um termo em que não temos relevância dentro da campanha, porque os termo…" at bounding box center [836, 236] width 305 height 242
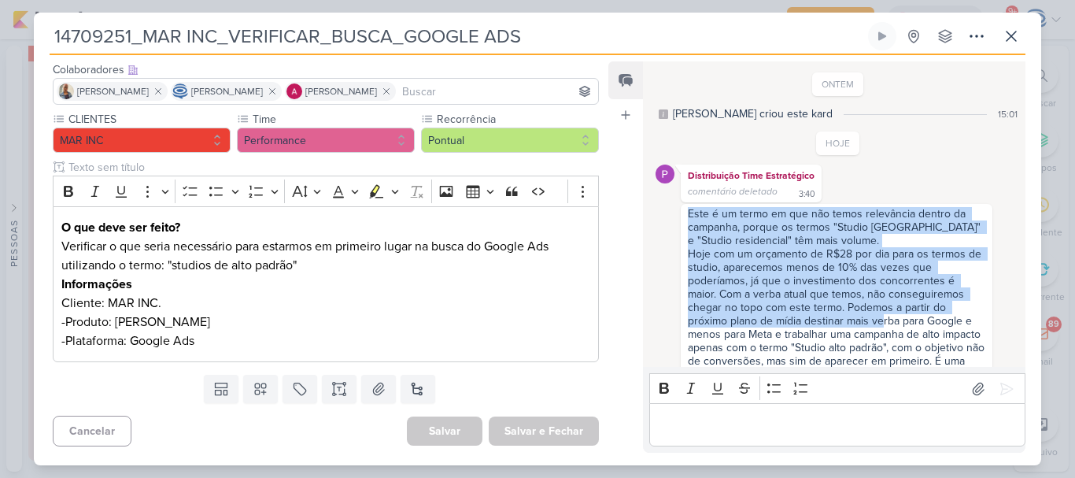
scroll to position [105, 0]
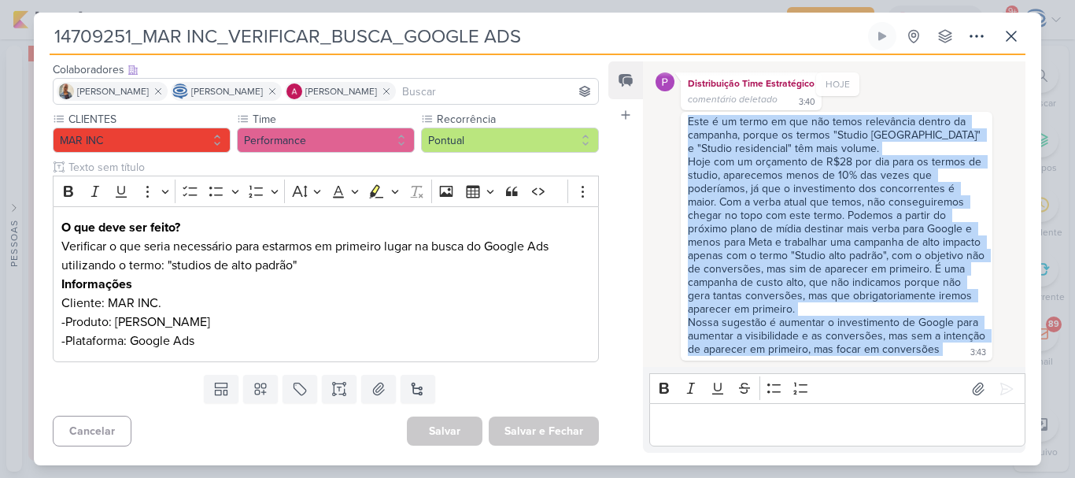
drag, startPoint x: 687, startPoint y: 212, endPoint x: 920, endPoint y: 356, distance: 274.2
click at [920, 356] on div "Este é um termo em que não temos relevância dentro da campanha, porque os termo…" at bounding box center [836, 236] width 305 height 242
copy div "Este é um termo em que não temos relevância dentro da campanha, porque os termo…"
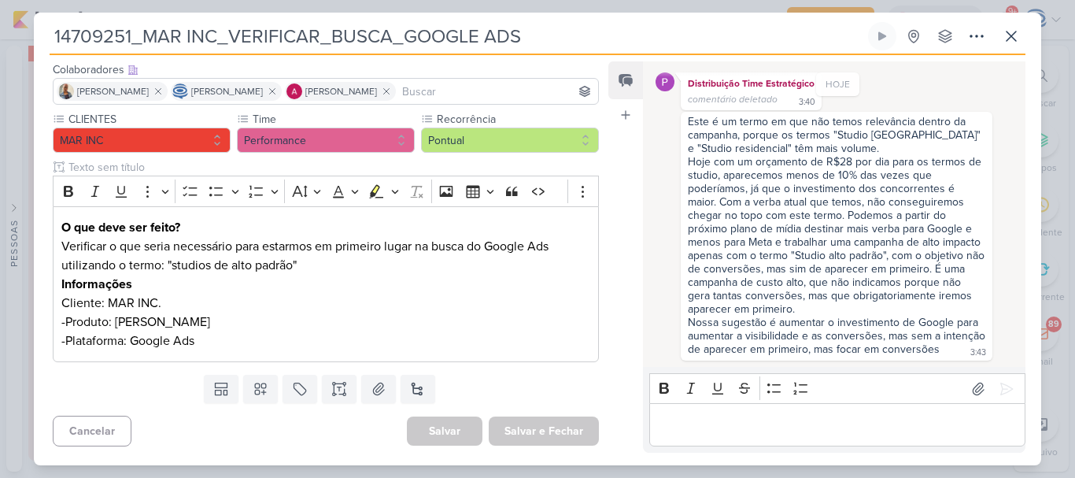
drag, startPoint x: 528, startPoint y: 34, endPoint x: 48, endPoint y: 46, distance: 480.0
click at [48, 46] on div "14709251_MAR INC_VERIFICAR_BUSCA_GOOGLE ADS Criado por Isabella nenhum grupo di…" at bounding box center [537, 243] width 1007 height 443
click at [689, 411] on div "Editor editing area: main" at bounding box center [837, 424] width 376 height 43
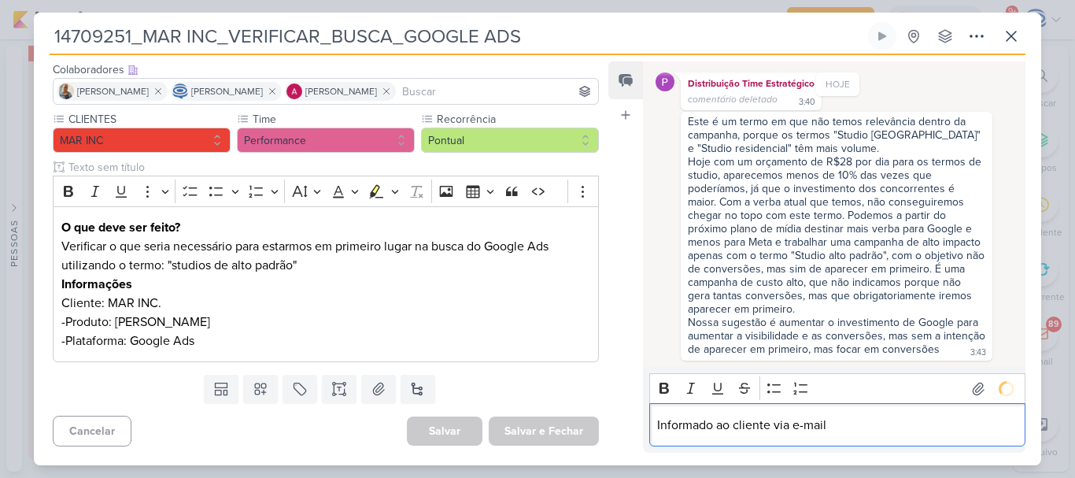
scroll to position [136, 0]
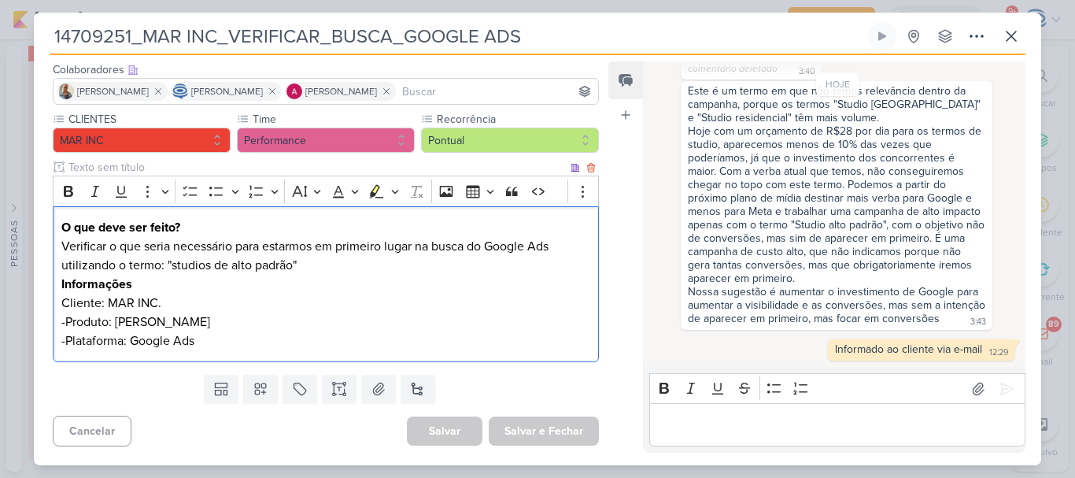
drag, startPoint x: 308, startPoint y: 271, endPoint x: 112, endPoint y: 247, distance: 198.2
click at [112, 247] on p "Verificar o que seria necessário para estarmos em primeiro lugar na busca do Go…" at bounding box center [325, 256] width 529 height 38
copy p "o que seria necessário para estarmos em primeiro lugar na busca do Google Ads u…"
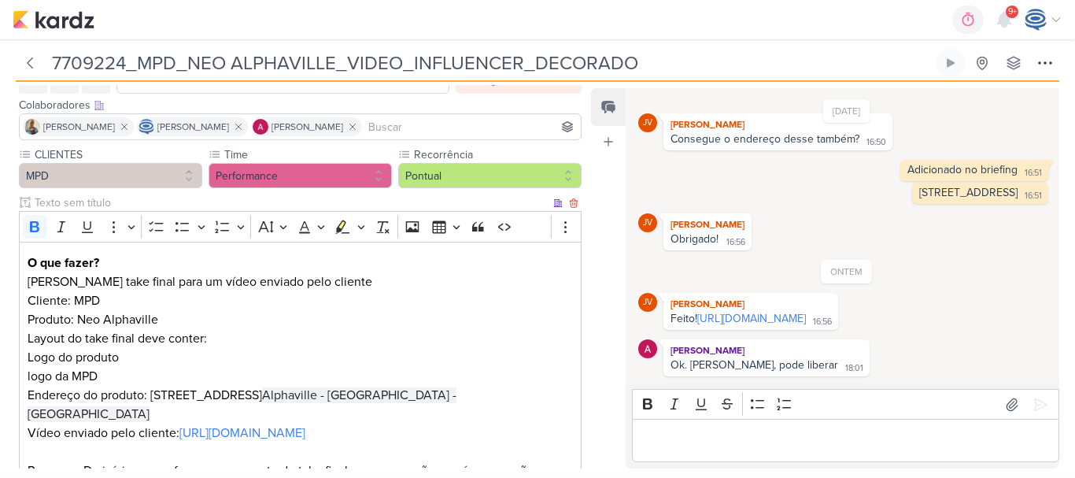
scroll to position [214, 0]
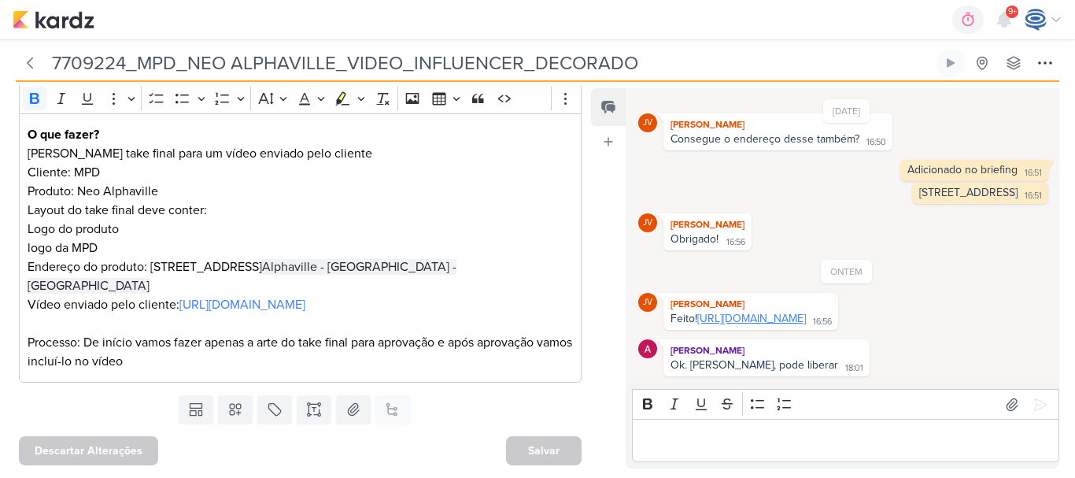
click at [750, 313] on link "https://drive.google.com/drive/folders/1pQu4SSULGL-bB_8eqF_ddS_d3VxHWMQe?usp=sh…" at bounding box center [751, 318] width 109 height 13
drag, startPoint x: 646, startPoint y: 61, endPoint x: 55, endPoint y: 57, distance: 590.8
click at [55, 57] on input "7709224_MPD_NEO ALPHAVILLE_VIDEO_INFLUENCER_DECORADO" at bounding box center [490, 63] width 886 height 28
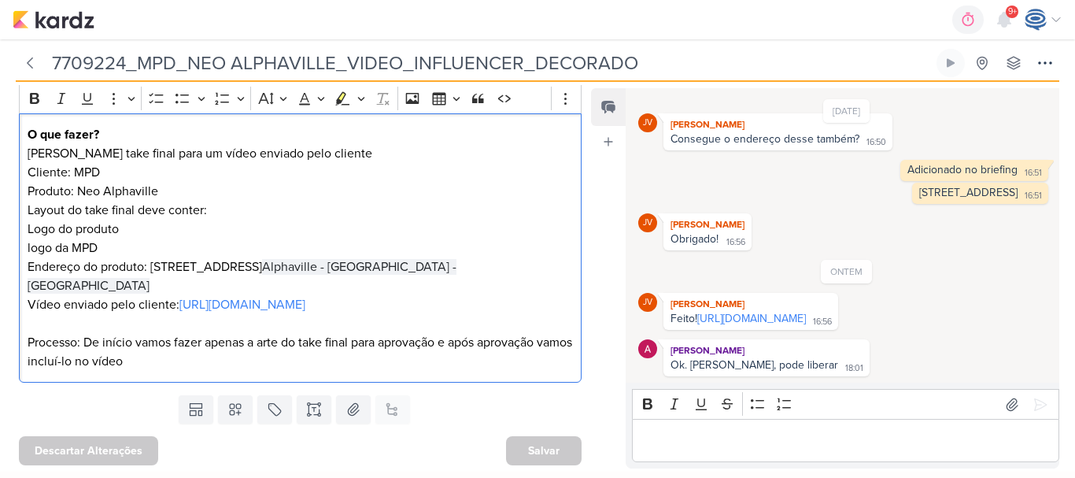
click at [431, 205] on p "Layout do take final deve conter:" at bounding box center [301, 210] width 546 height 19
click at [702, 439] on p "Editor editing area: main" at bounding box center [845, 440] width 411 height 19
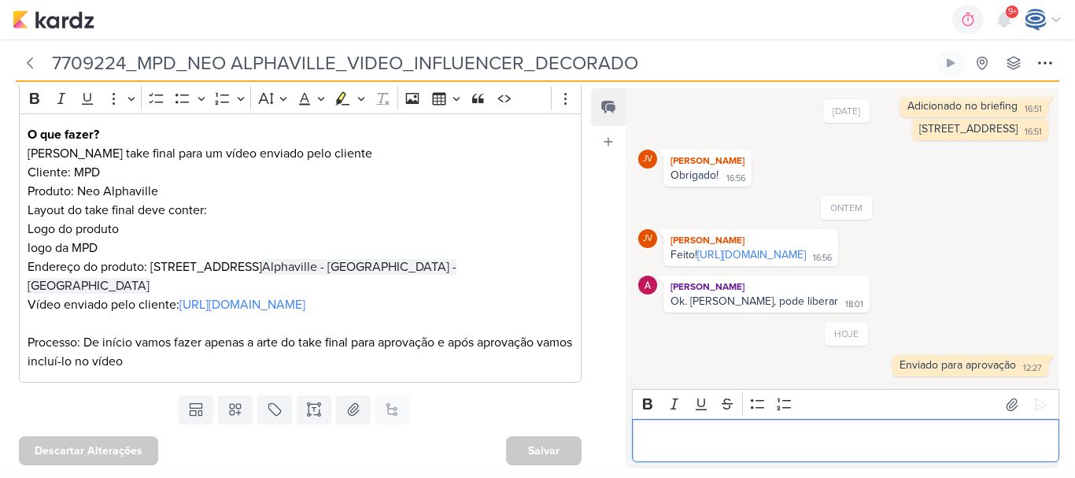
scroll to position [155, 0]
click at [33, 65] on icon at bounding box center [30, 63] width 16 height 16
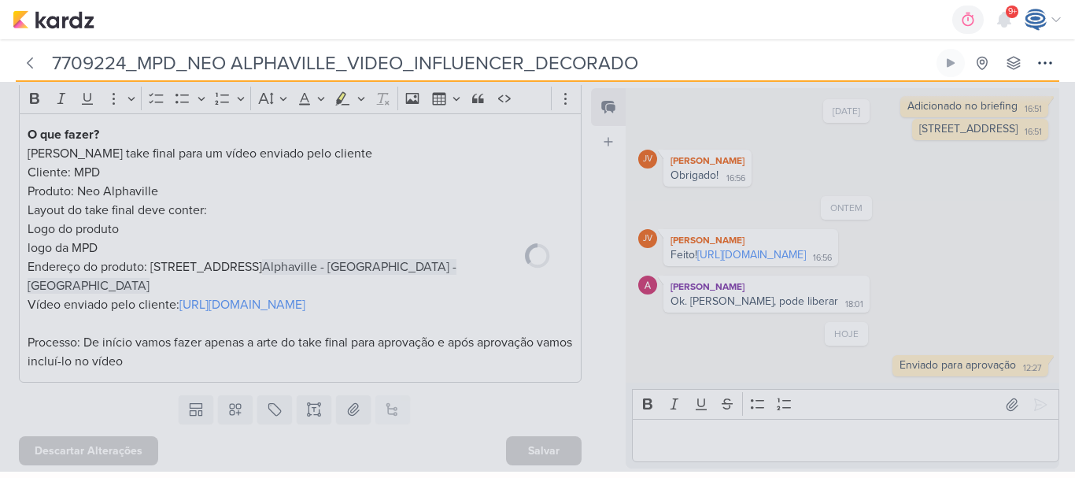
type input "7709222_MPD_VIDEO_INFLUENCER_DECORADO"
type input "24 de setembro de 2025 às 18:00"
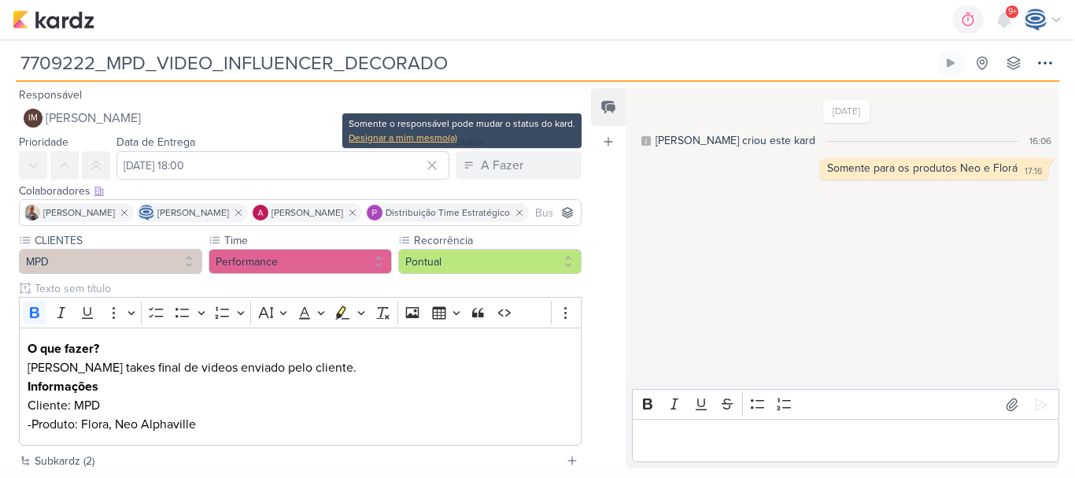
click at [434, 137] on div "Designar a mim mesmo(a)" at bounding box center [461, 138] width 227 height 14
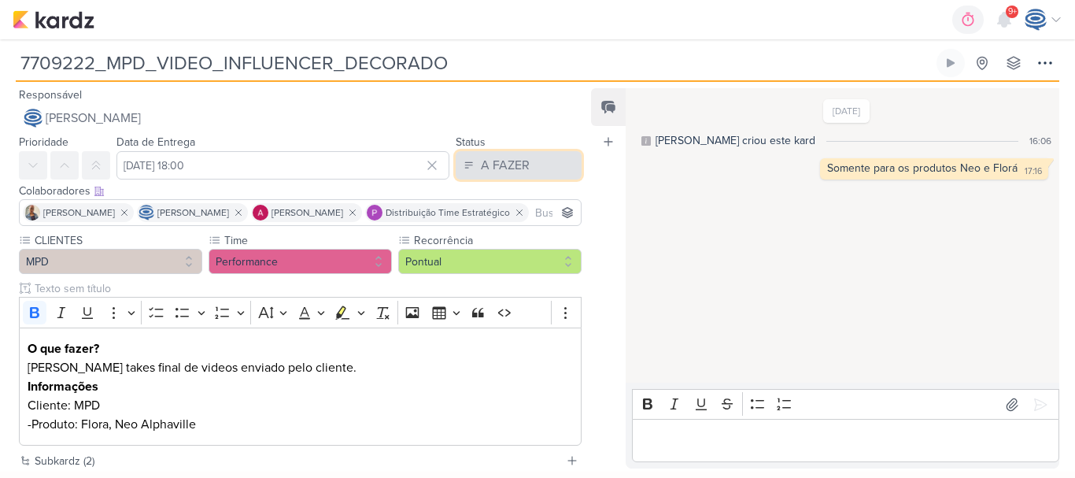
click at [481, 169] on div "A FAZER" at bounding box center [505, 165] width 49 height 19
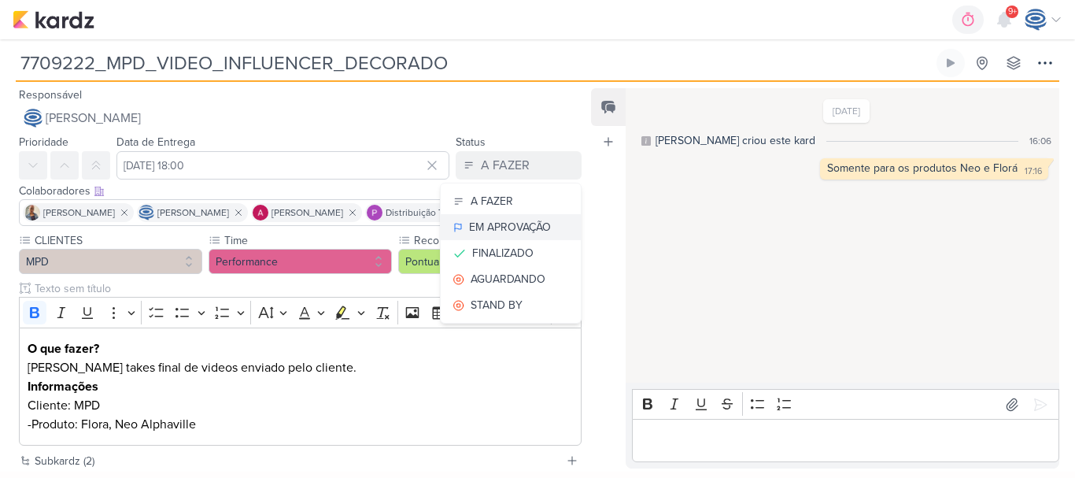
click at [500, 228] on div "EM APROVAÇÃO" at bounding box center [510, 227] width 82 height 17
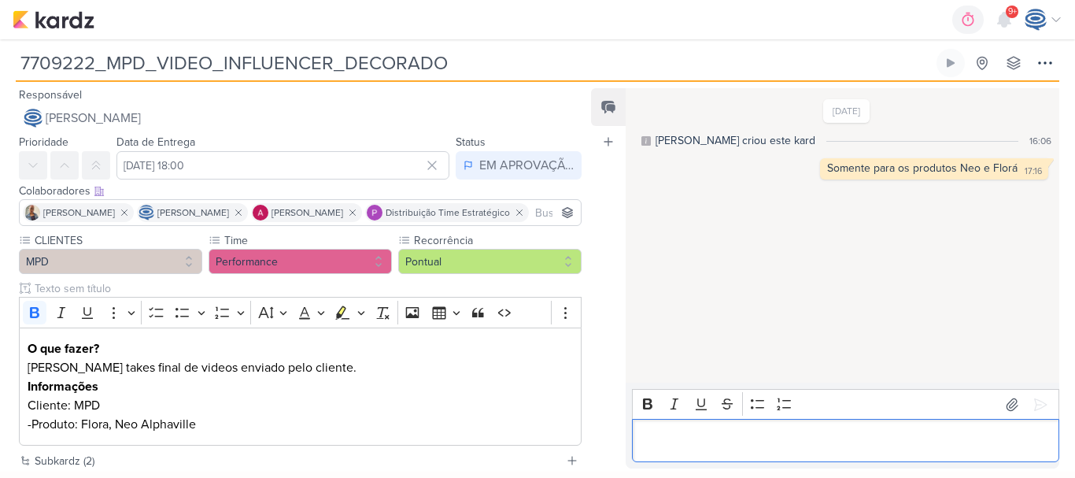
click at [685, 442] on p "Editor editing area: main" at bounding box center [845, 440] width 411 height 19
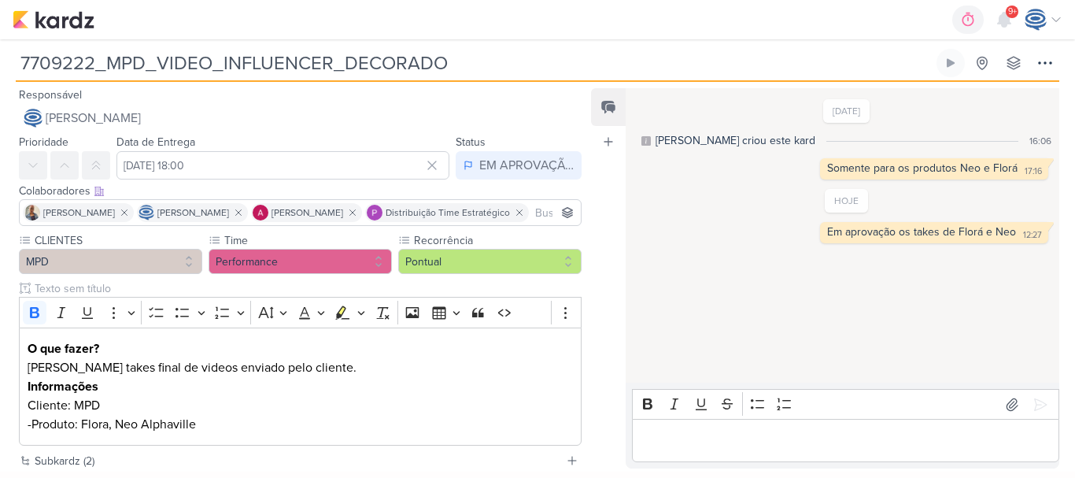
drag, startPoint x: 65, startPoint y: 33, endPoint x: 66, endPoint y: 22, distance: 11.1
click at [66, 22] on div "0h0m Sessão desligada... Hoje 0h0m Semana 0h0m Mês 0h0m Nenhuma Sessão 00" at bounding box center [537, 19] width 1049 height 39
click at [66, 22] on img at bounding box center [54, 19] width 82 height 19
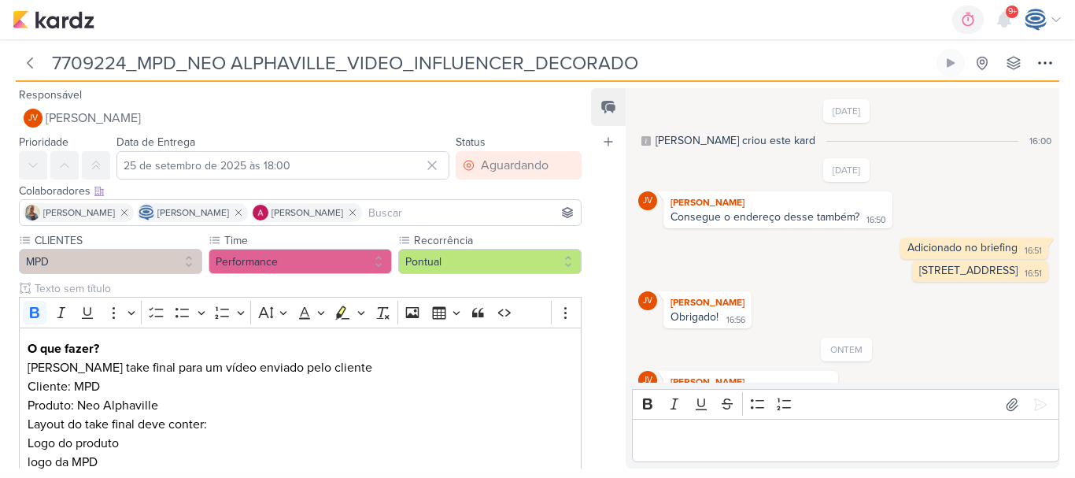
scroll to position [91, 0]
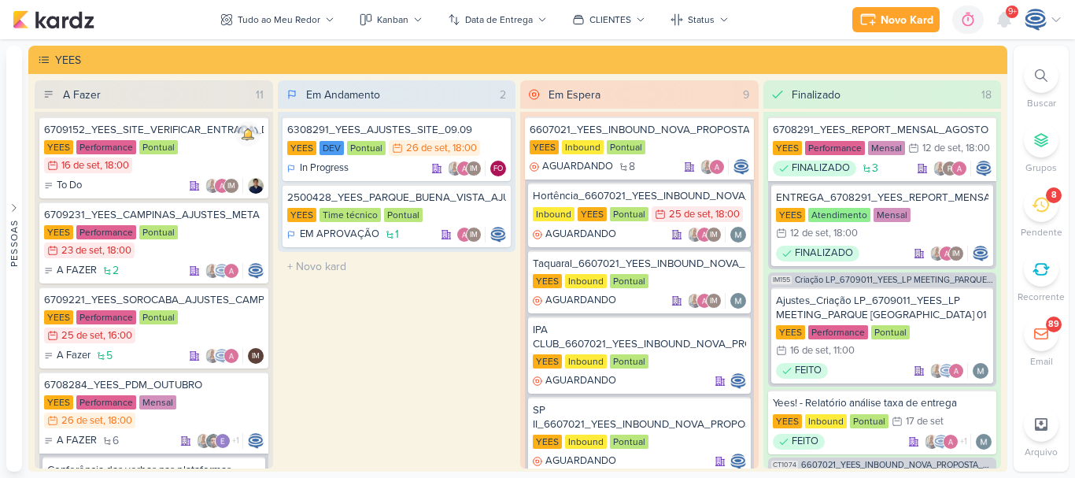
click at [1042, 72] on icon at bounding box center [1040, 75] width 13 height 13
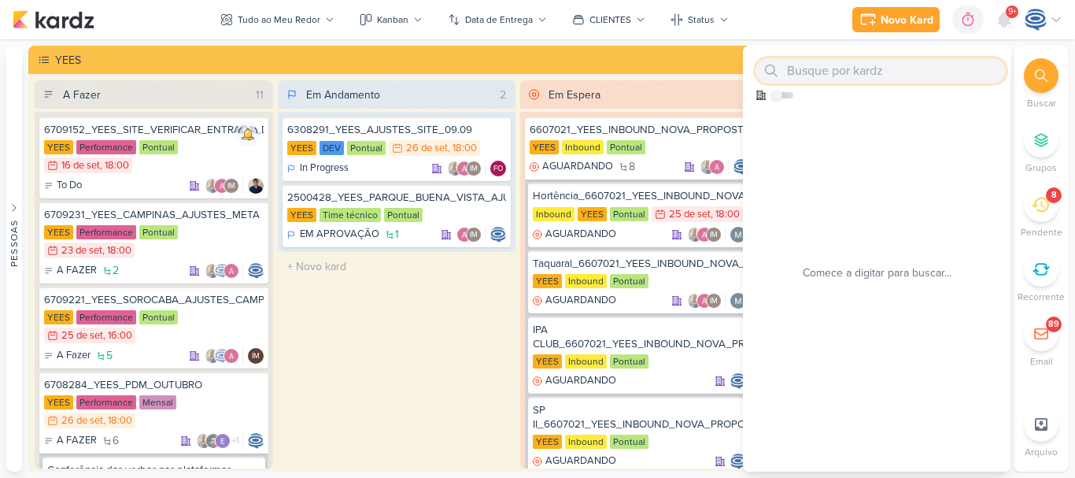
paste input "6709237_YEES_ESSENCIA_CAMPOLIM_ALTERÇÃO_DASHBOARD"
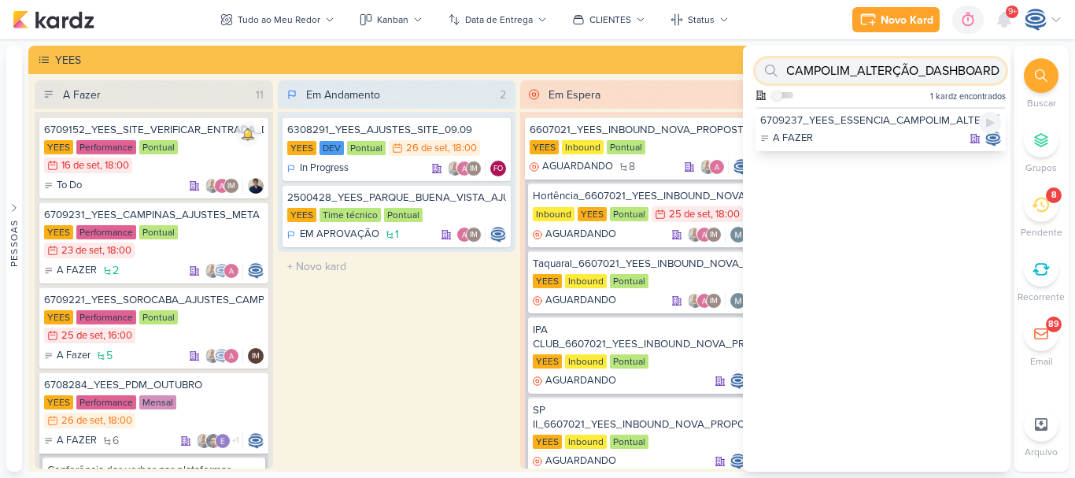
type input "6709237_YEES_ESSENCIA_CAMPOLIM_ALTERÇÃO_DASHBOARD"
click at [854, 123] on div "6709237_YEES_ESSENCIA_CAMPOLIM_ALTERÇÃO_DASHBOARD" at bounding box center [880, 120] width 241 height 14
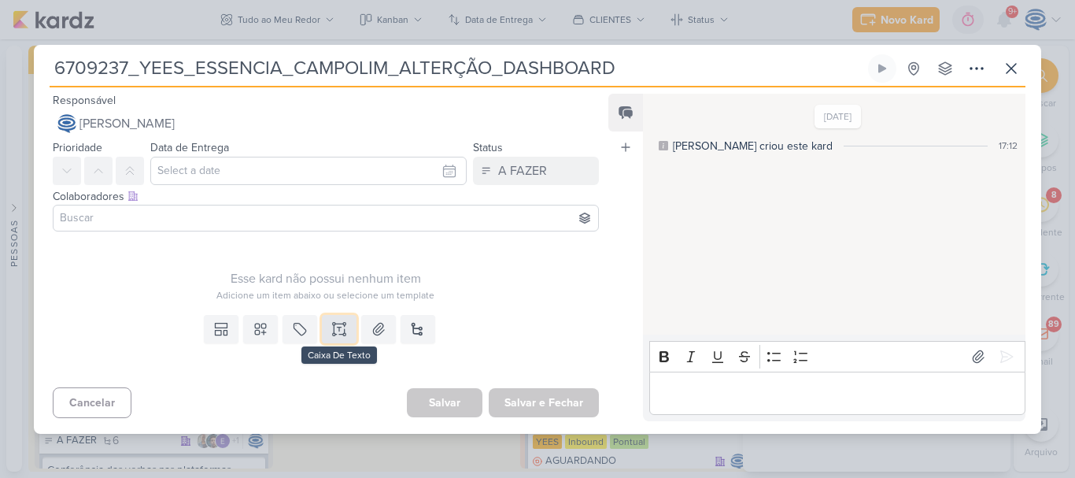
click at [337, 330] on icon at bounding box center [339, 329] width 16 height 16
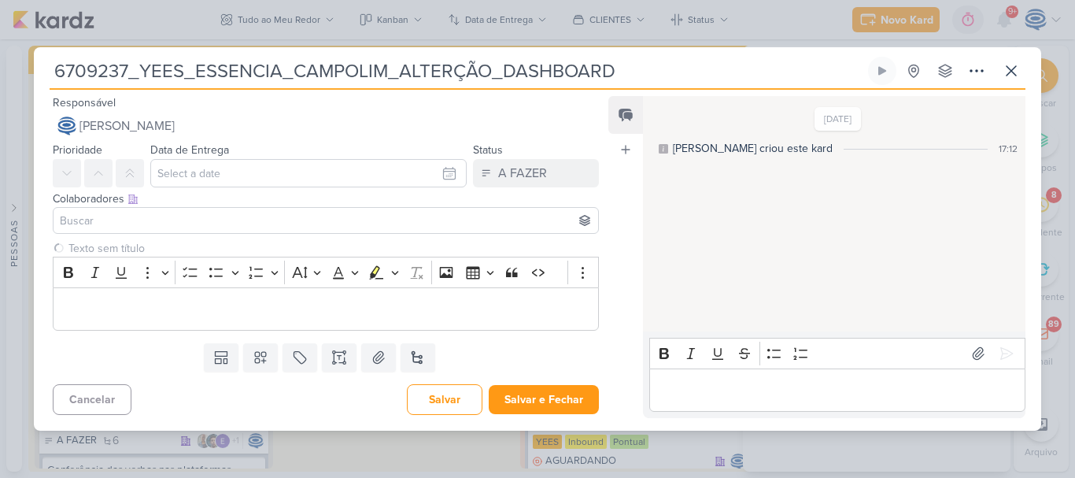
click at [448, 73] on input "6709237_YEES_ESSENCIA_CAMPOLIM_ALTERÇÃO_DASHBOARD" at bounding box center [457, 71] width 815 height 28
type input "6709237_YEES_ESSENCIA_CAMPOLIM_ALTERAÇÃO_DASHBOARD"
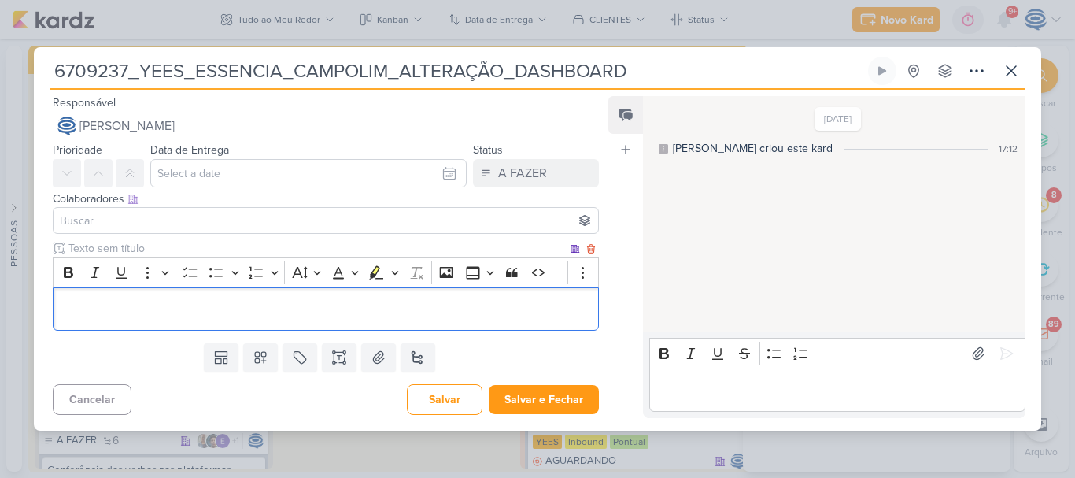
click at [466, 320] on div "Editor editing area: main" at bounding box center [326, 308] width 546 height 43
